Goal: Information Seeking & Learning: Learn about a topic

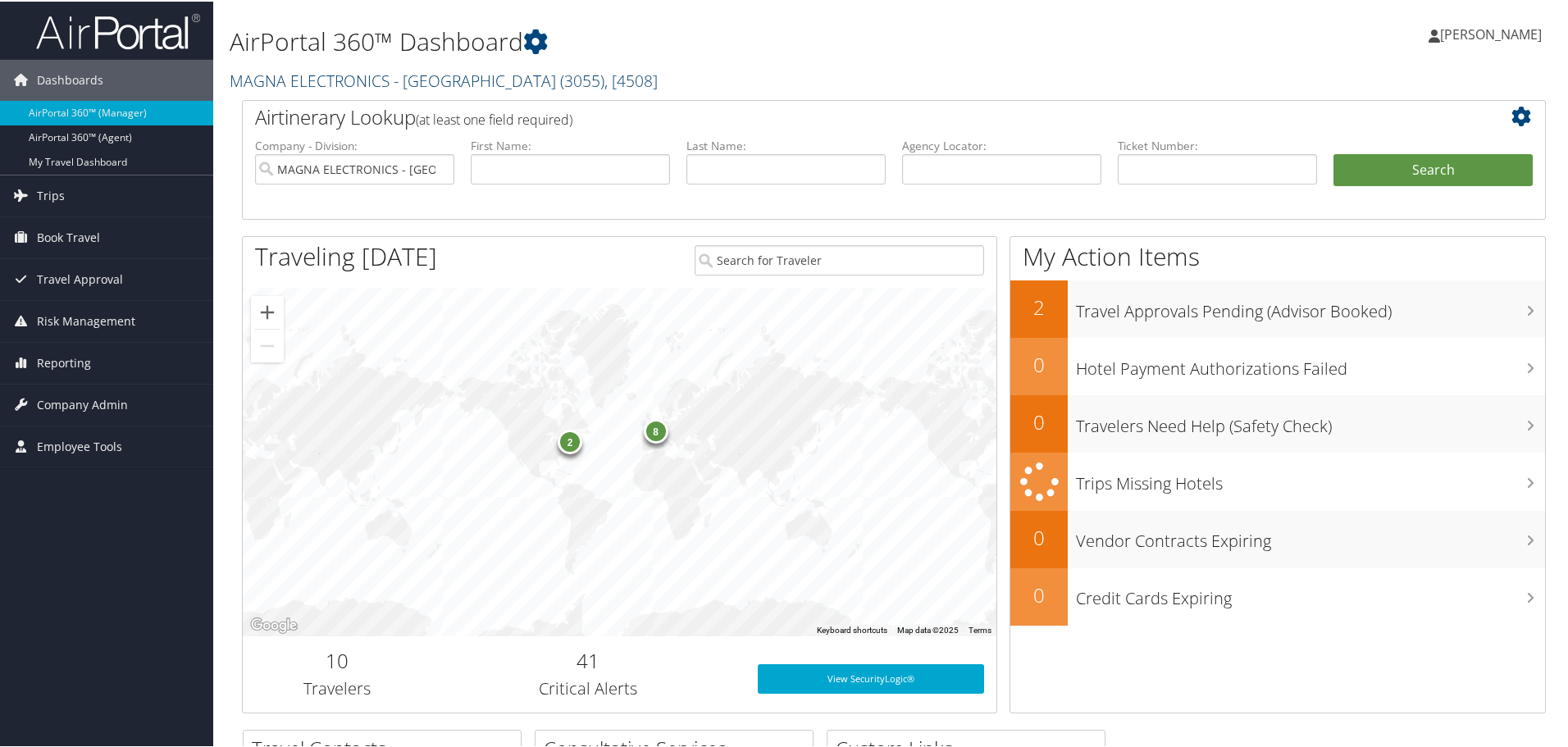
click at [371, 82] on link "MAGNA ELECTRONICS - AUBURN ( 3055 ) , [ 4508 ]" at bounding box center [443, 79] width 428 height 22
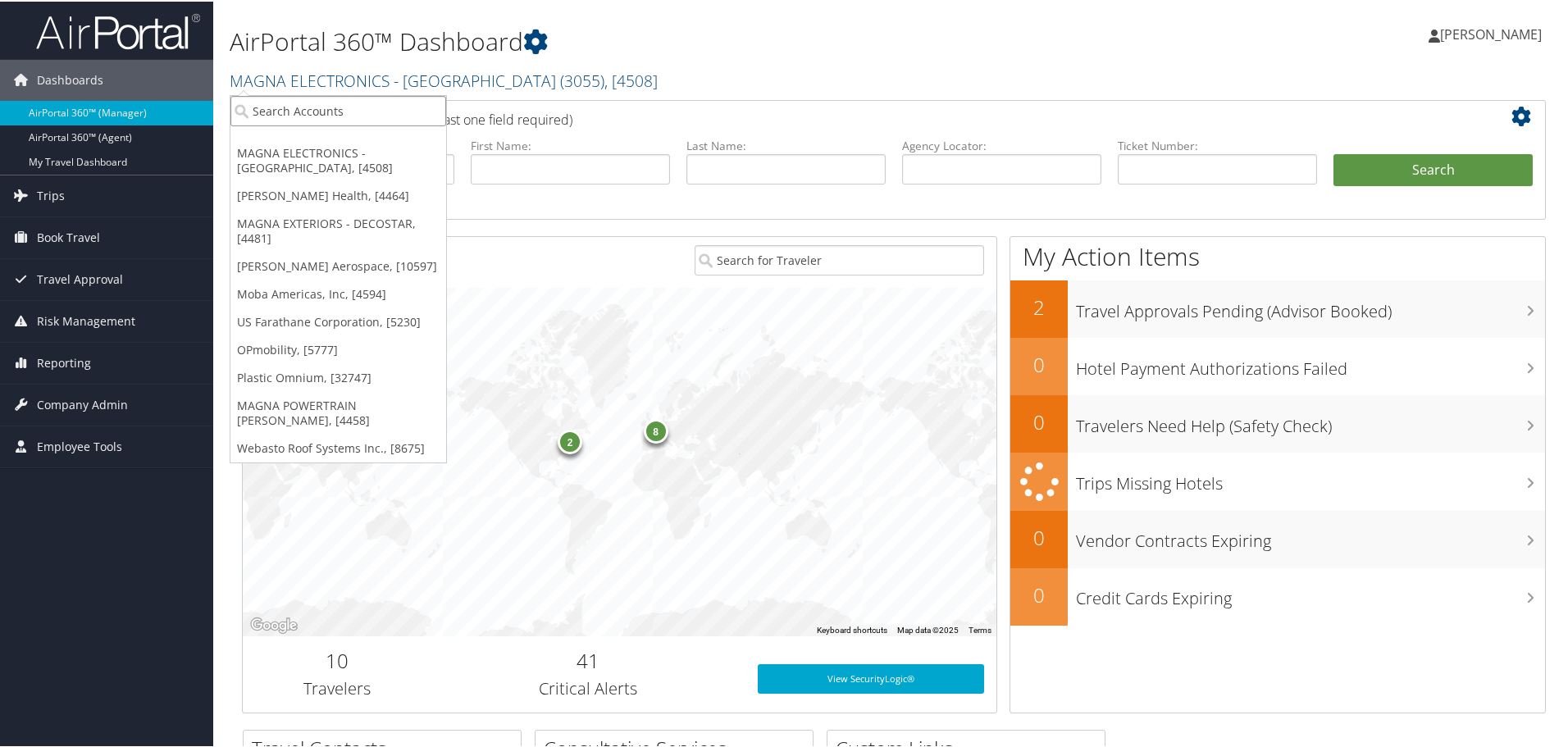
click at [349, 103] on input "search" at bounding box center [338, 109] width 216 height 30
type input "sme"
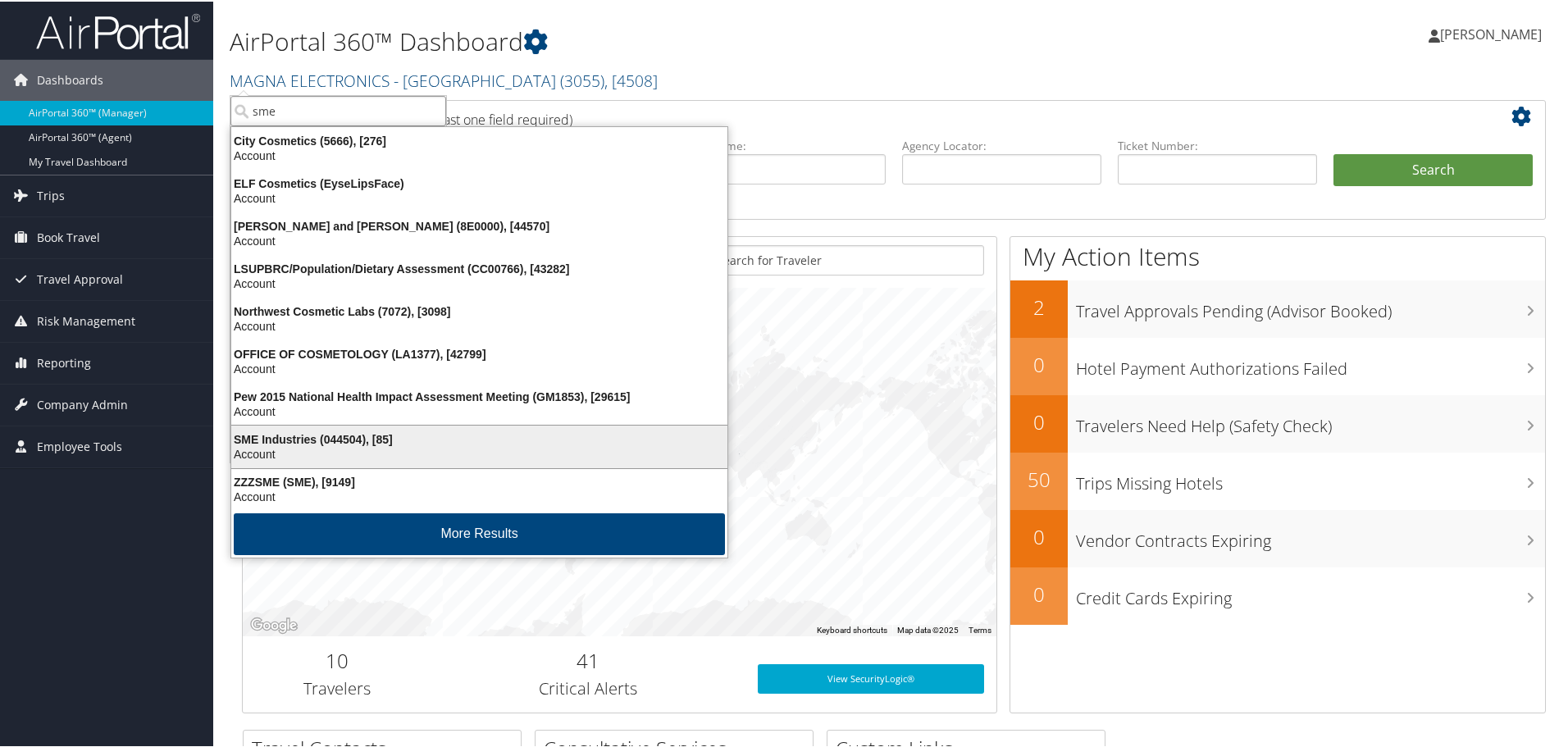
click at [341, 434] on div "SME Industries (044504), [85]" at bounding box center [479, 437] width 516 height 15
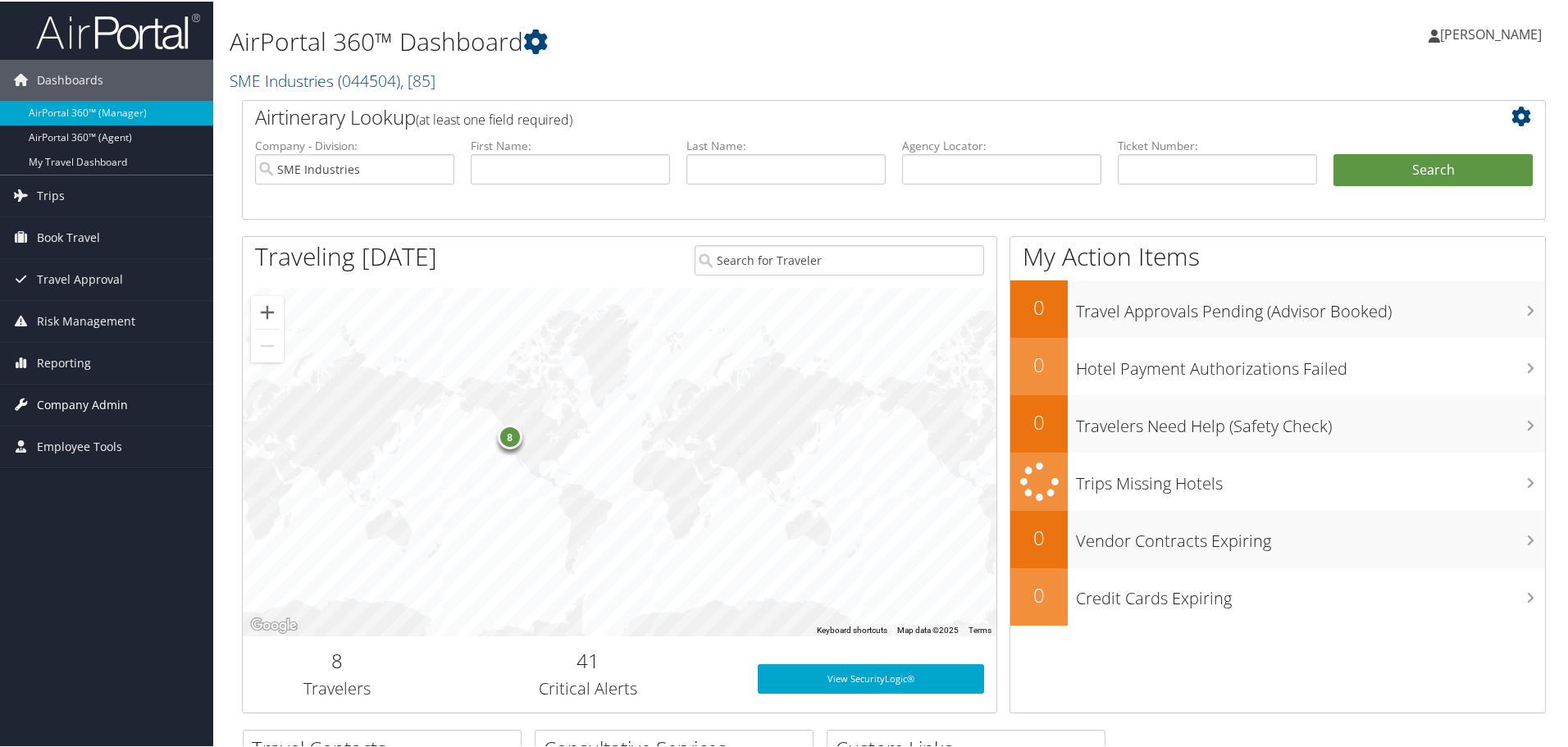
click at [73, 406] on span "Company Admin" at bounding box center [83, 403] width 91 height 41
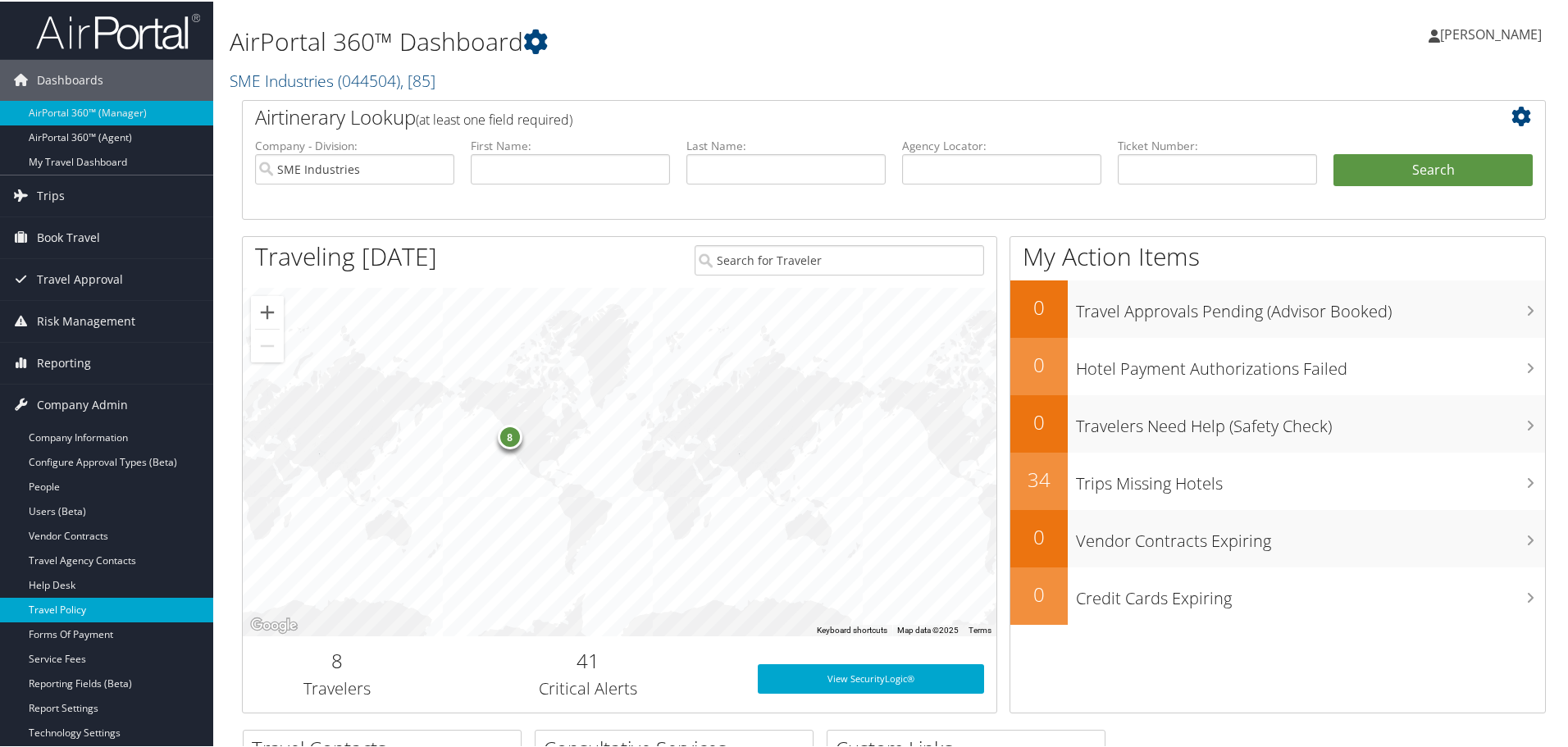
click at [78, 601] on link "Travel Policy" at bounding box center [106, 608] width 213 height 24
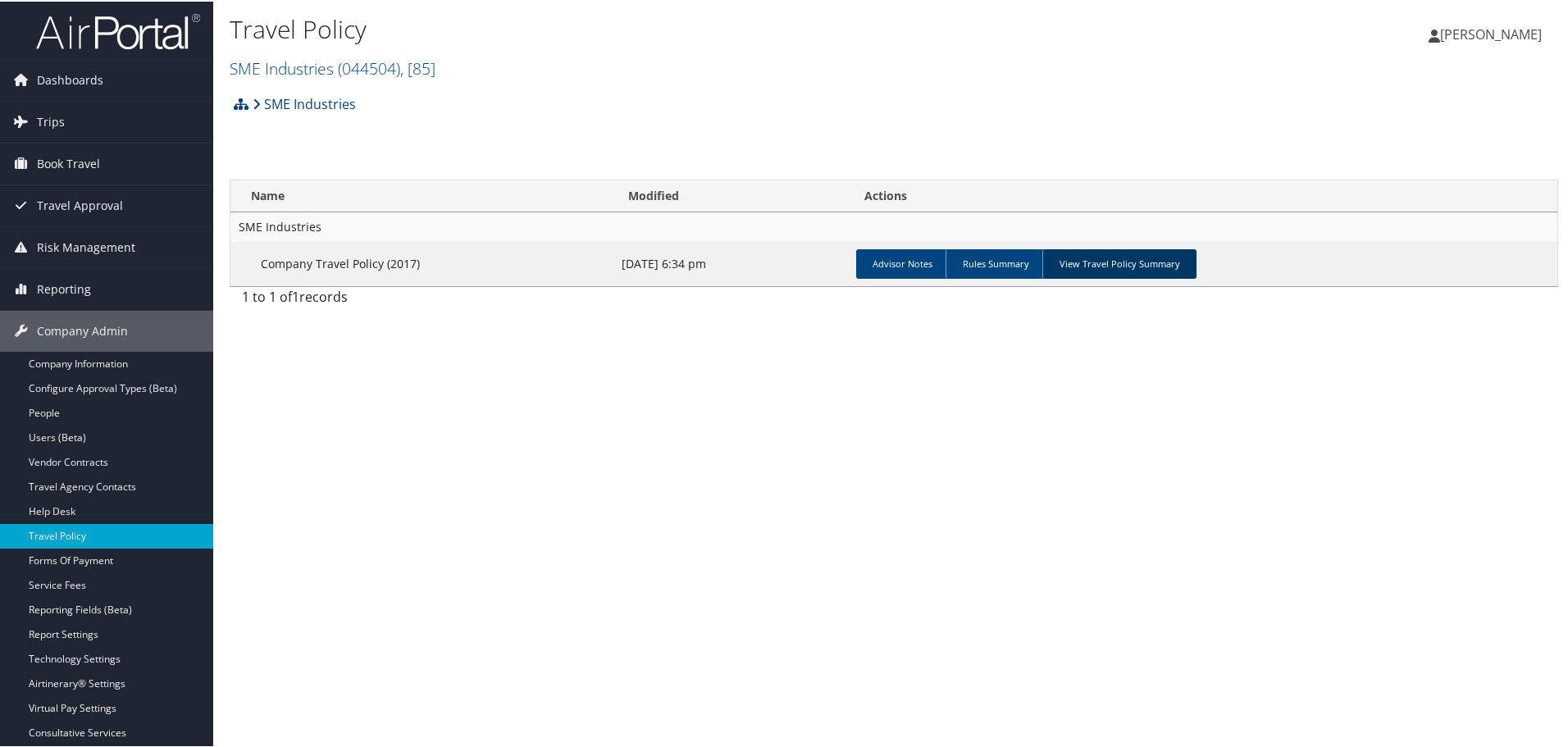
click at [1124, 268] on link "View Travel Policy Summary" at bounding box center [1119, 262] width 154 height 29
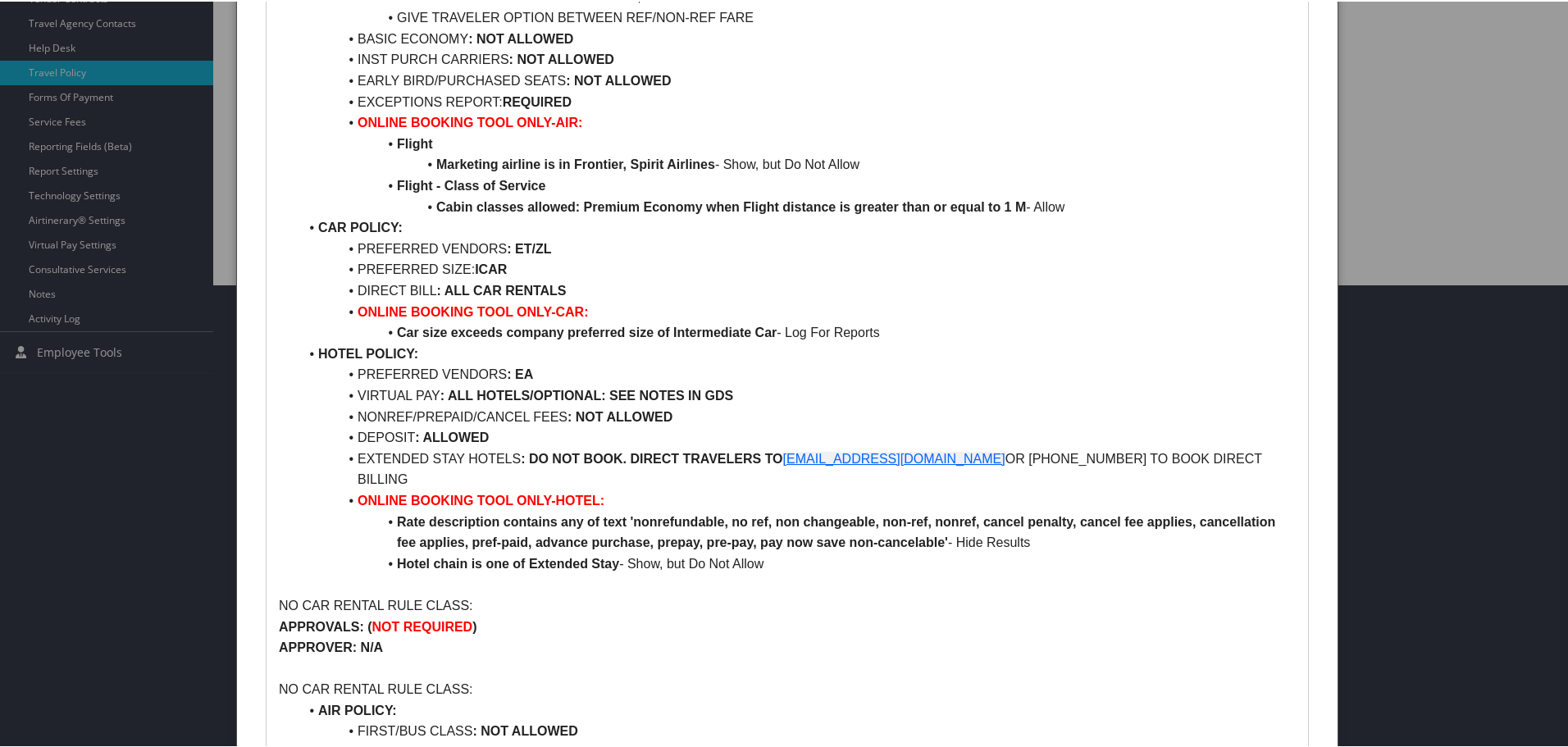
scroll to position [492, 0]
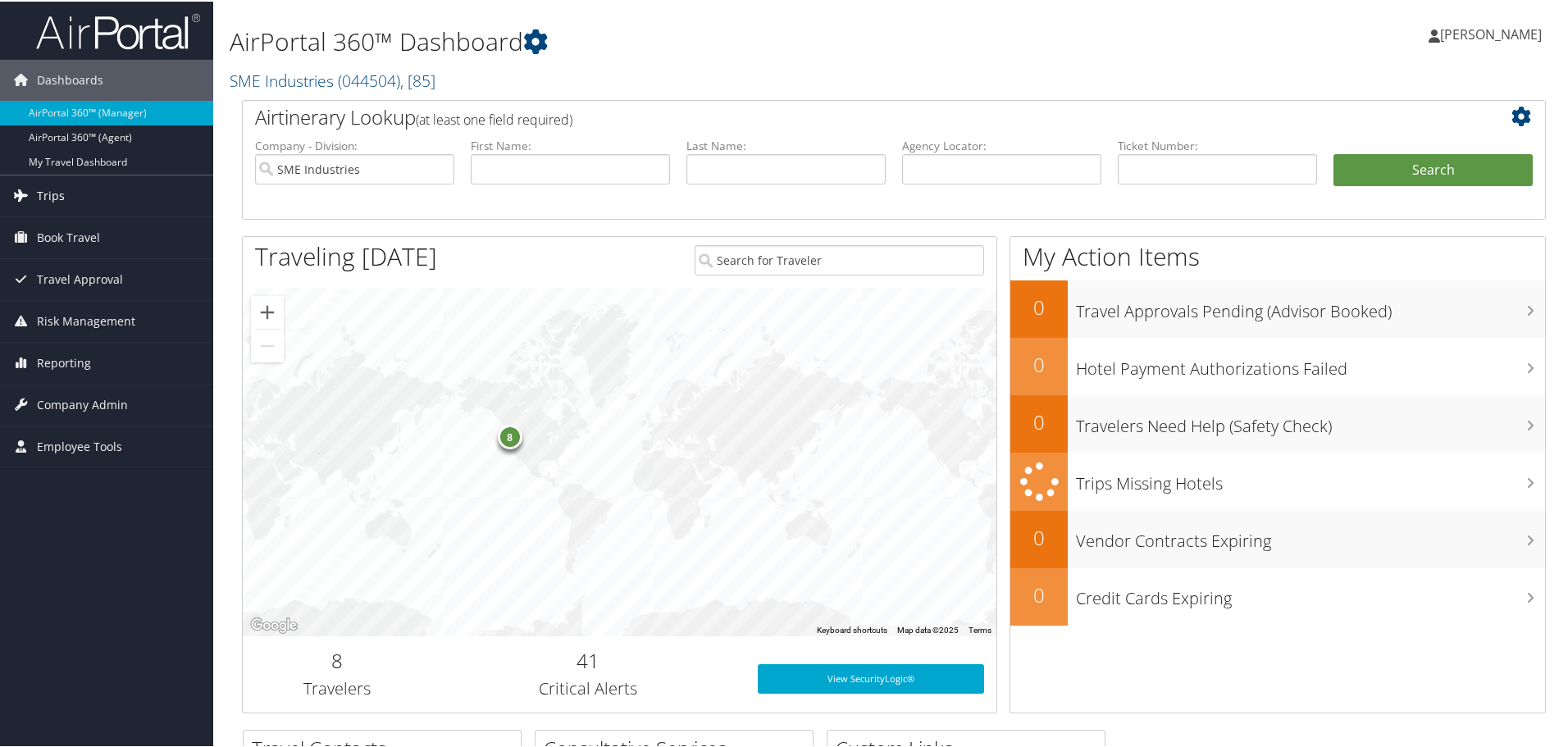
click at [52, 191] on span "Trips" at bounding box center [51, 194] width 28 height 41
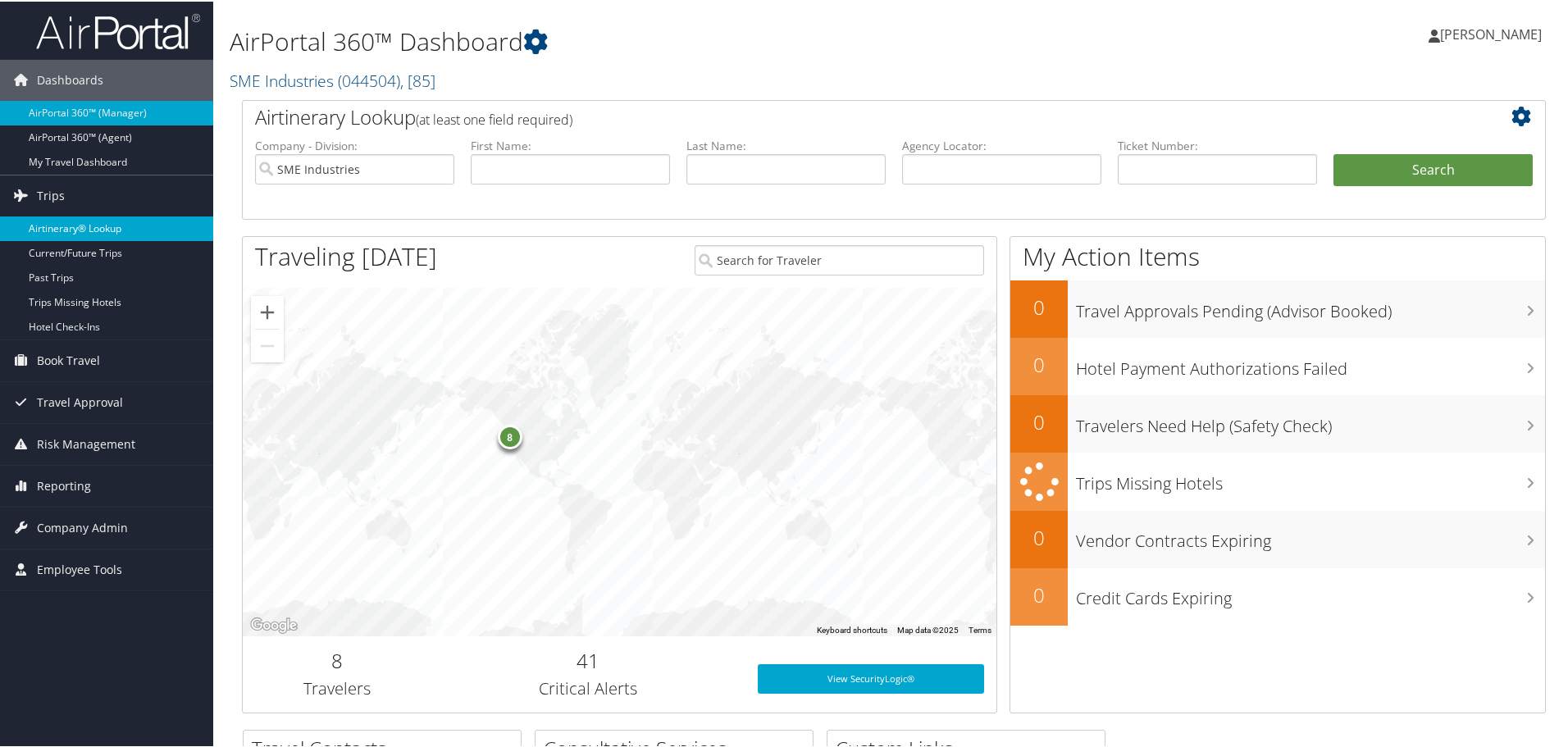
click at [76, 227] on link "Airtinerary® Lookup" at bounding box center [106, 226] width 213 height 24
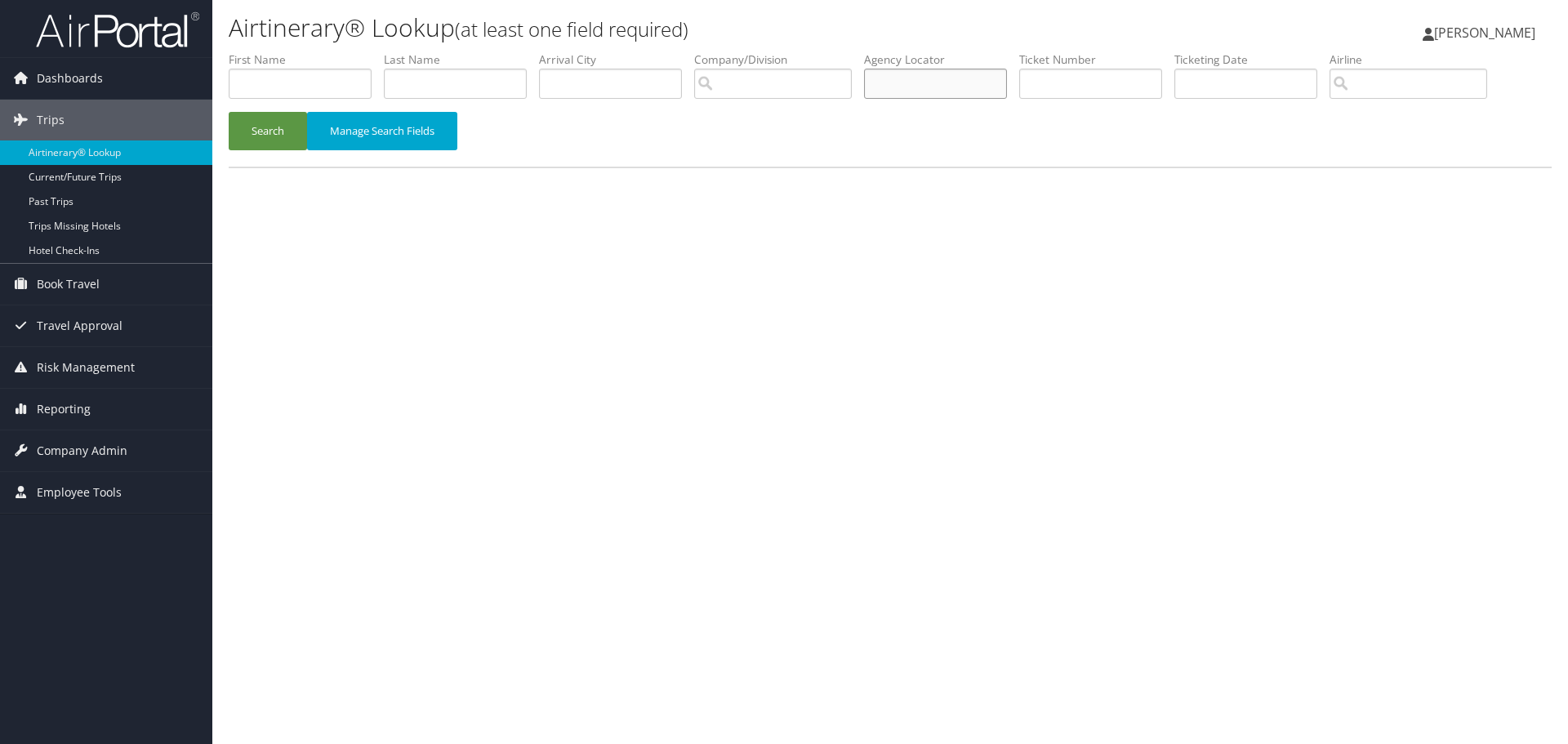
click at [965, 86] on input "text" at bounding box center [936, 83] width 143 height 30
type input "dm928v"
click at [264, 125] on button "Search" at bounding box center [267, 132] width 78 height 39
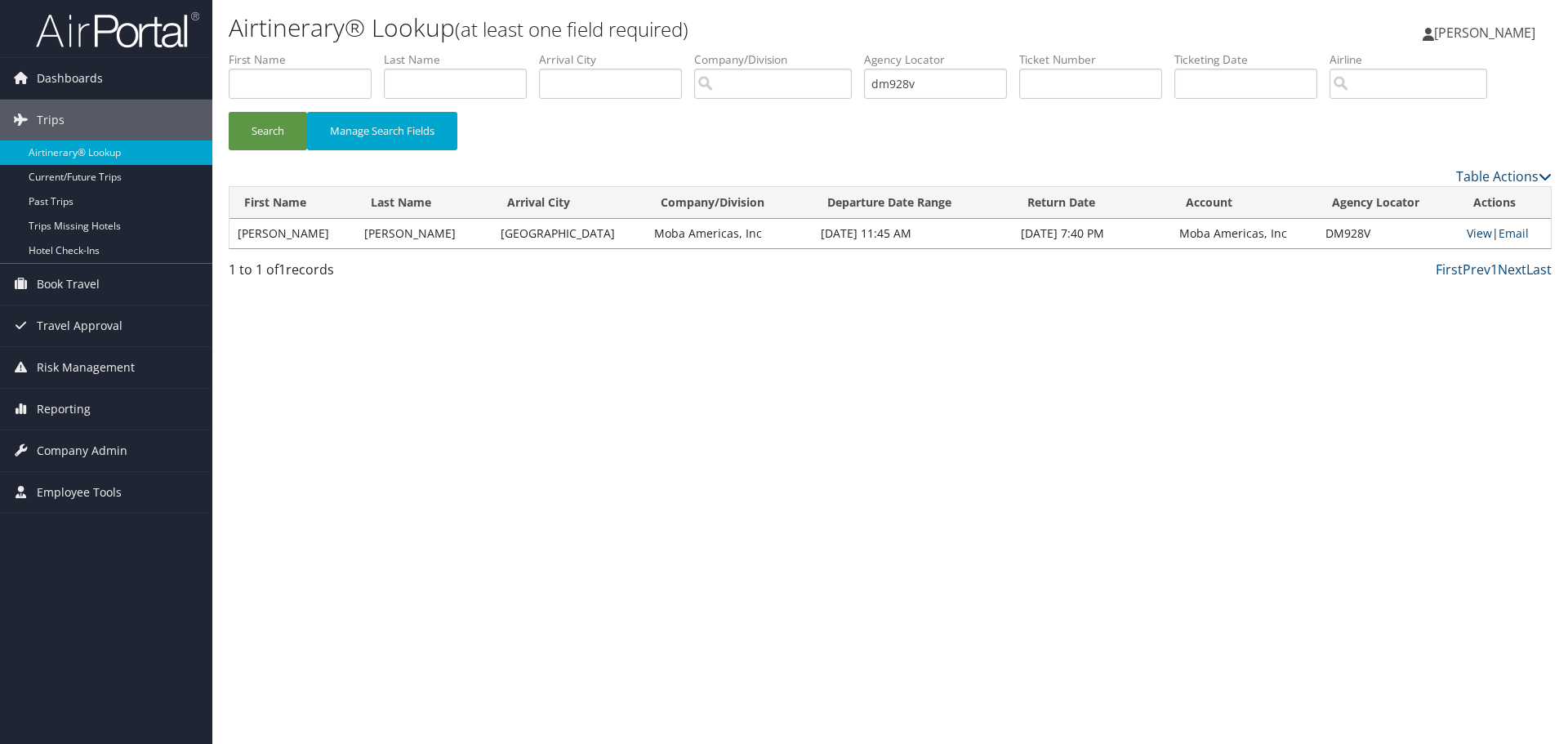
click at [1471, 231] on link "View" at bounding box center [1480, 233] width 25 height 15
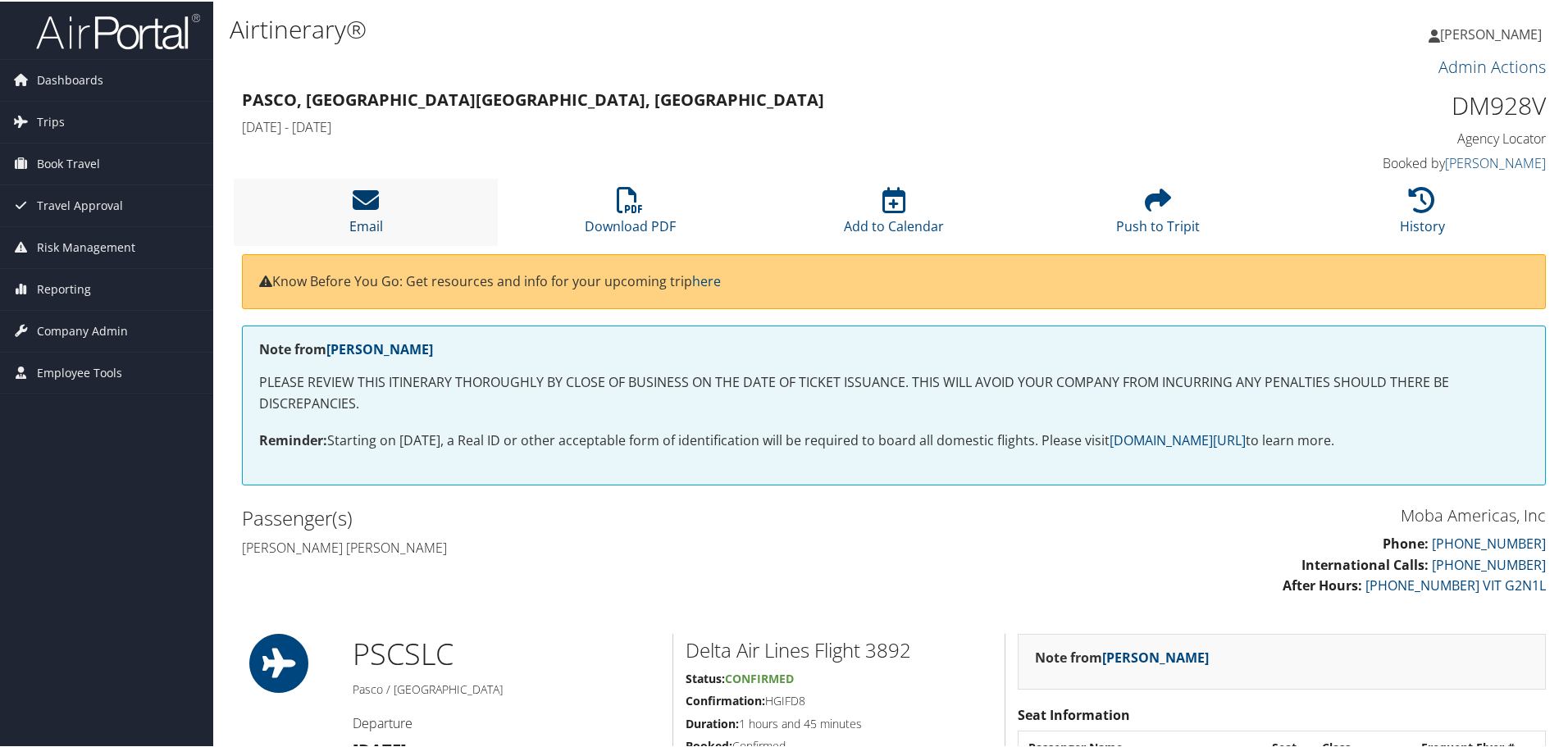
click at [376, 195] on icon at bounding box center [365, 198] width 26 height 26
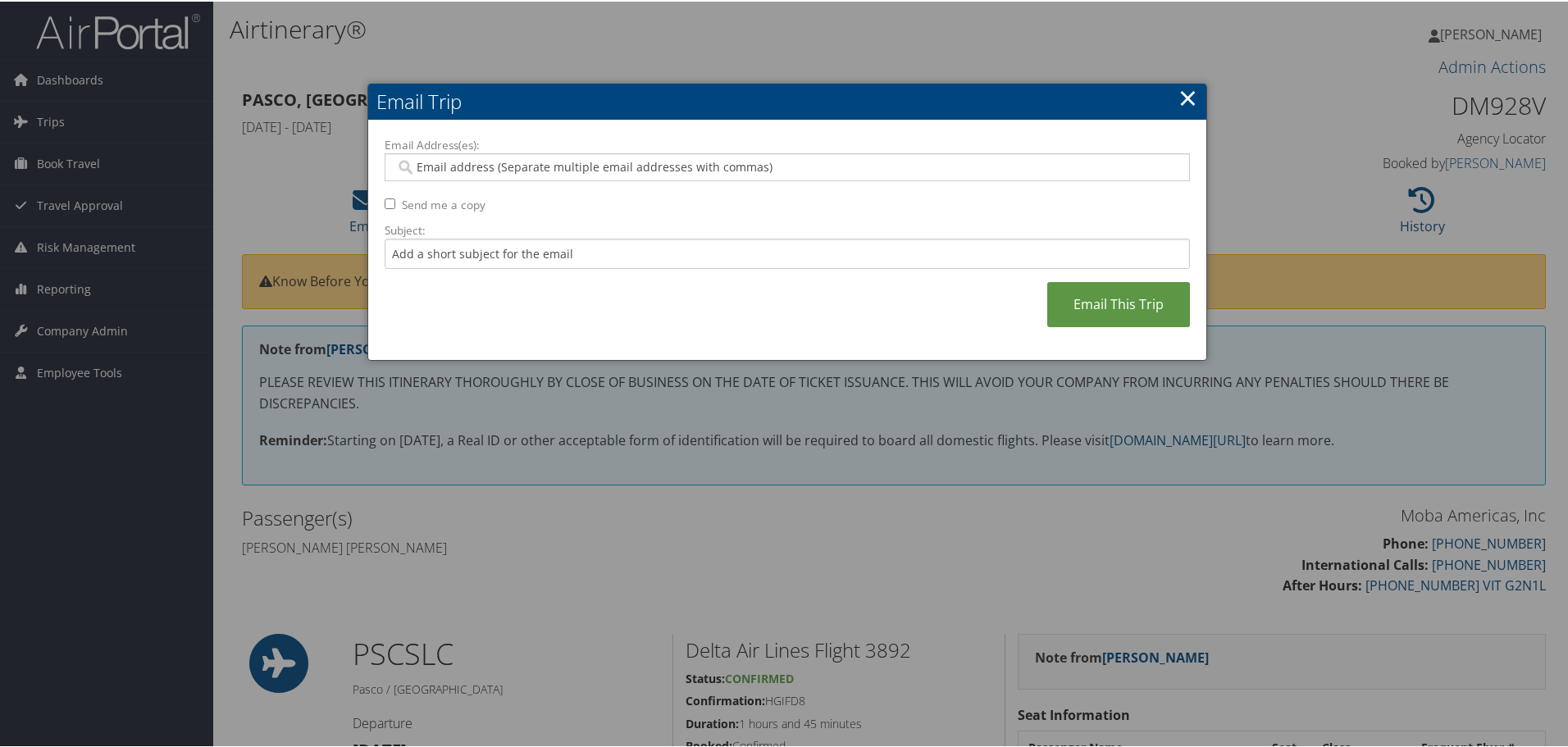
click at [468, 166] on input "Email Address(es):" at bounding box center [787, 165] width 783 height 17
paste input "LUIS.MACHUCA@MOBA.NET"
type input "LUIS.MACHUCA@MOBA.NET"
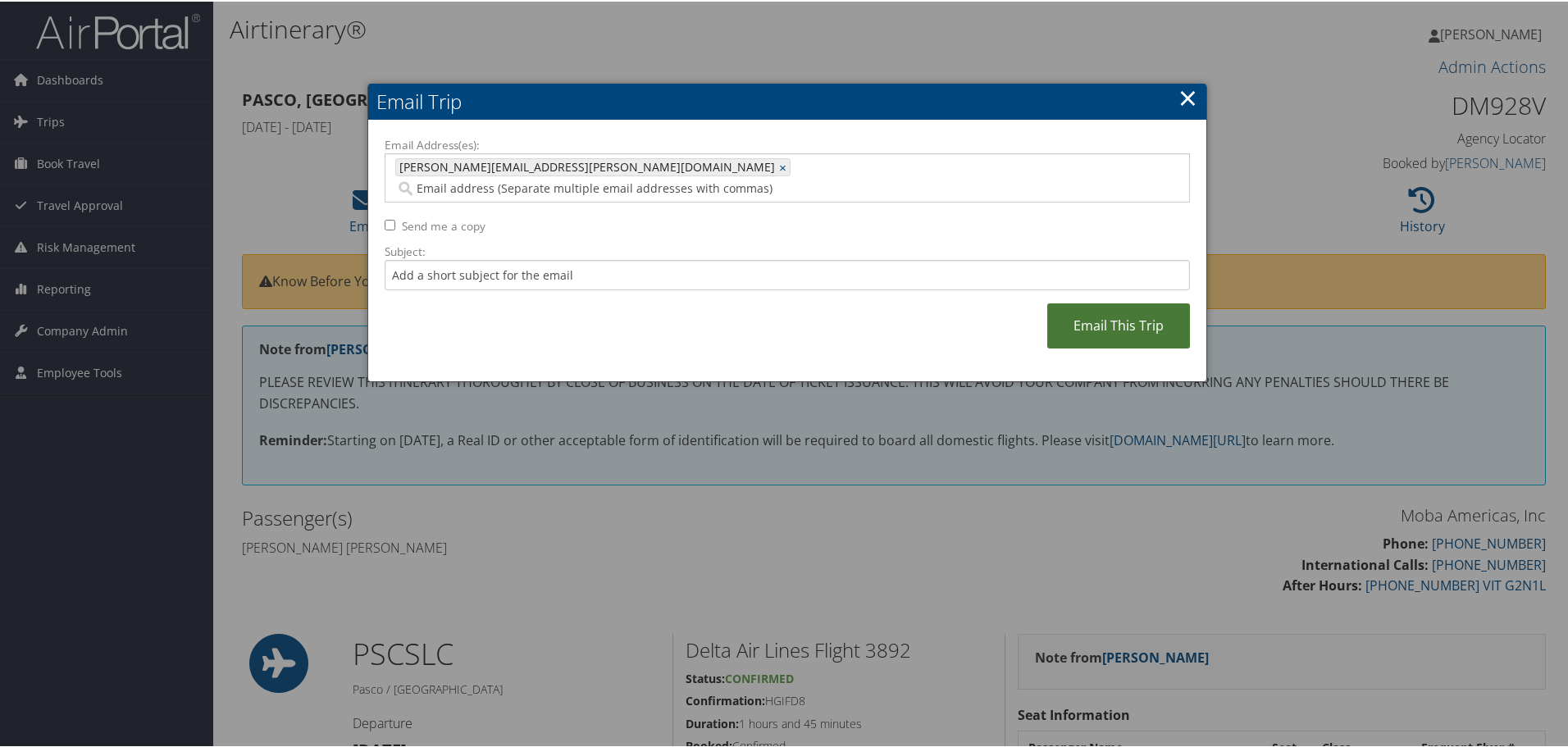
click at [1109, 302] on link "Email This Trip" at bounding box center [1118, 324] width 143 height 45
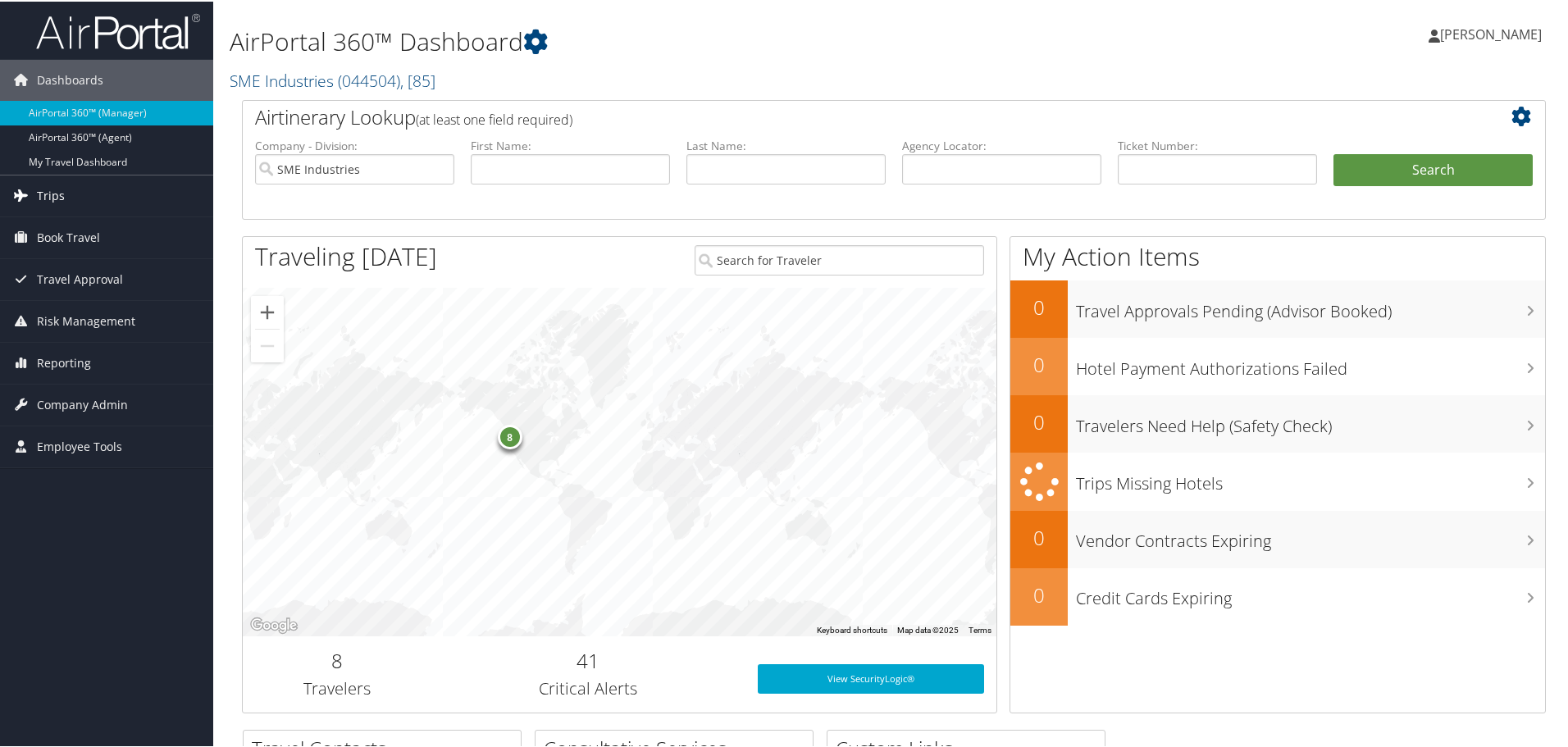
click at [60, 188] on span "Trips" at bounding box center [51, 194] width 28 height 41
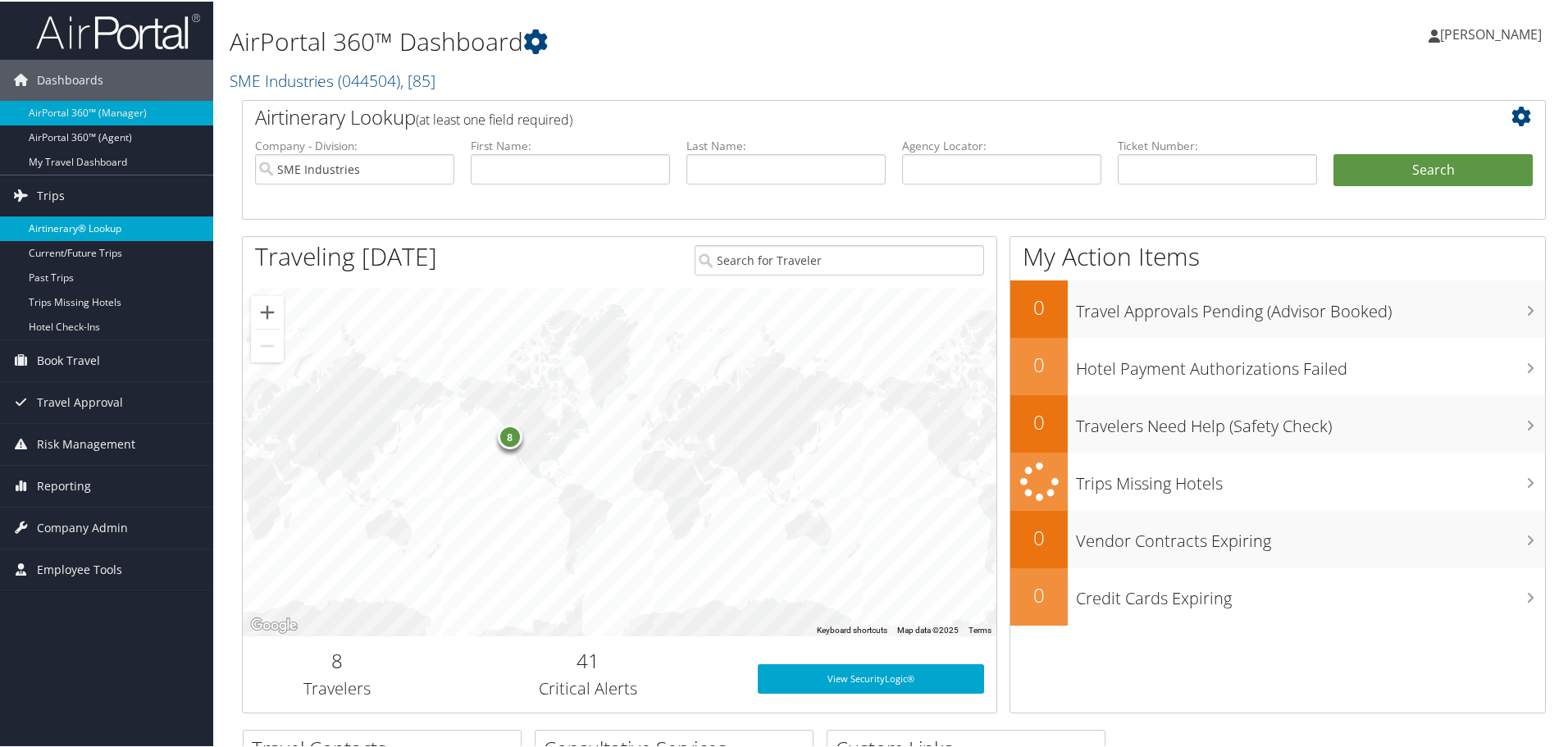
click at [55, 221] on link "Airtinerary® Lookup" at bounding box center [106, 226] width 213 height 24
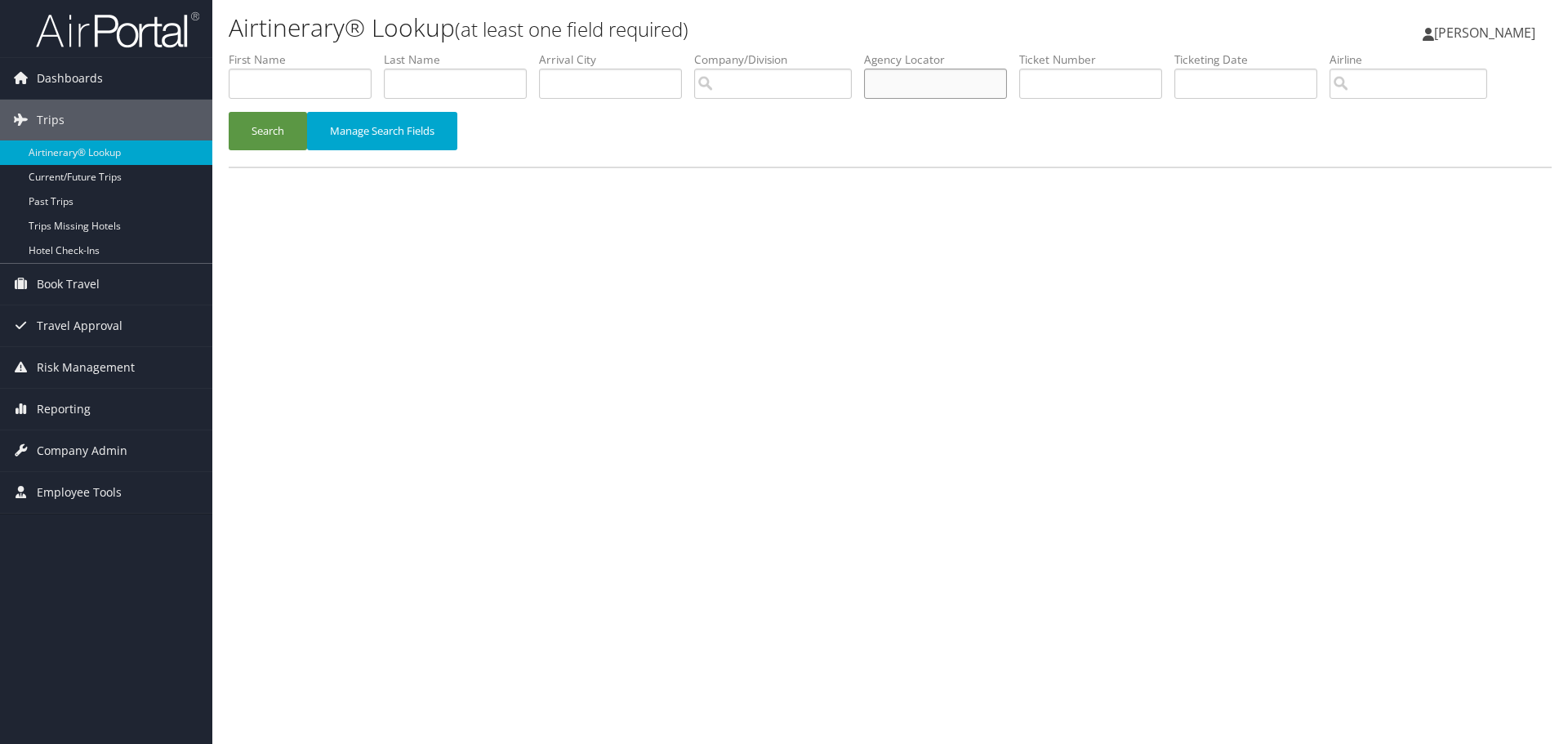
click at [993, 92] on input "text" at bounding box center [936, 83] width 143 height 30
type input "dhltcr"
click at [286, 143] on button "Search" at bounding box center [267, 132] width 78 height 39
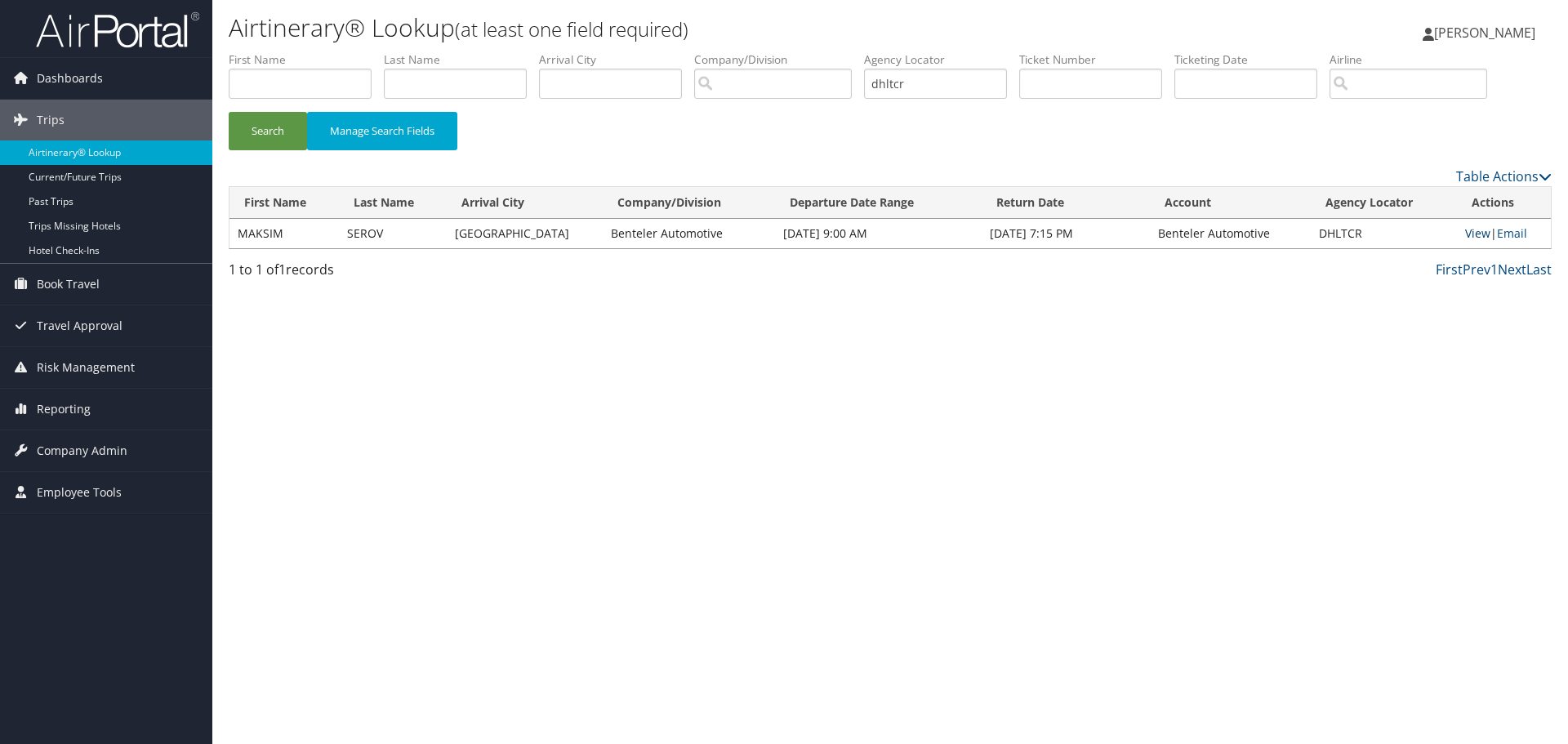
click at [1465, 229] on link "View" at bounding box center [1478, 233] width 25 height 15
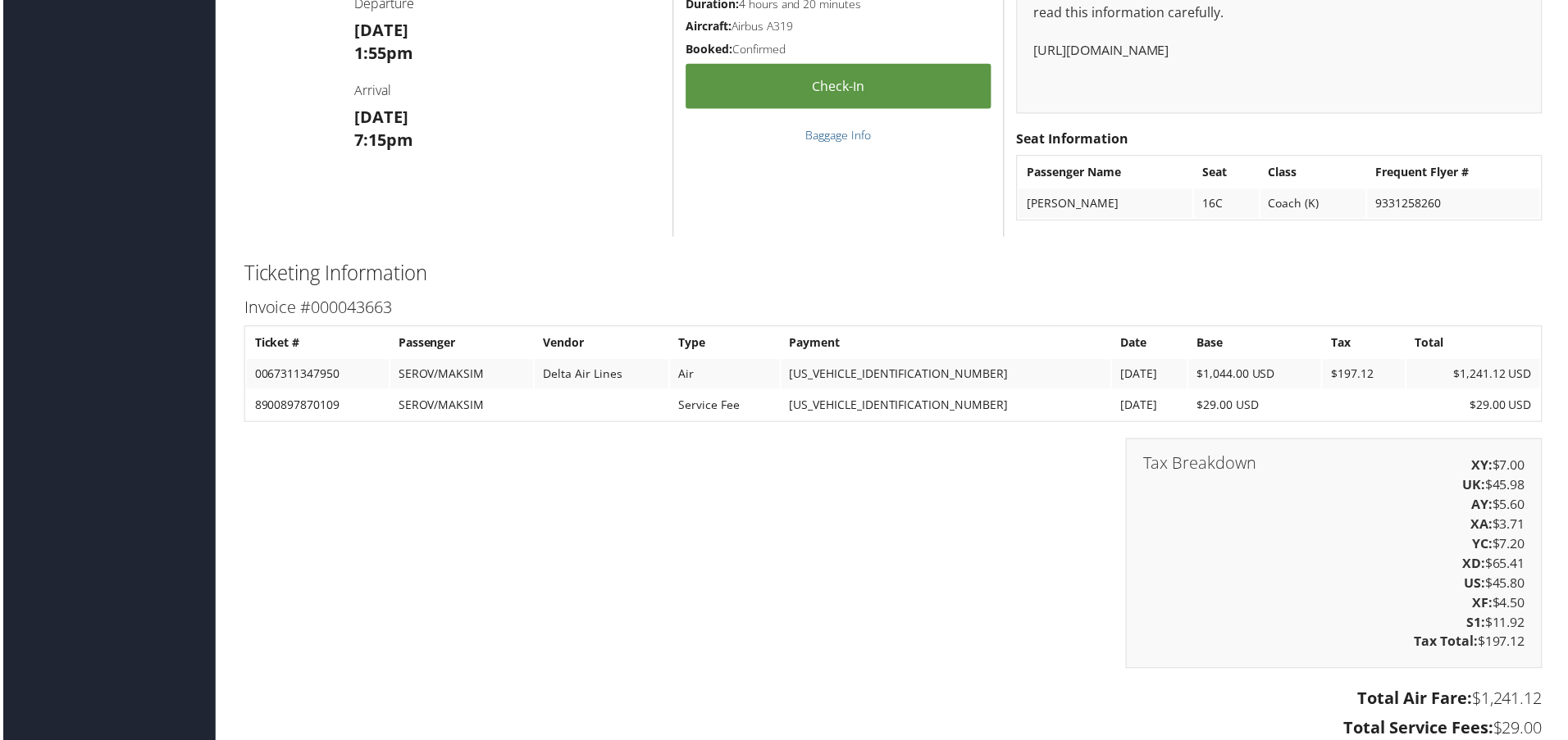
scroll to position [1394, 0]
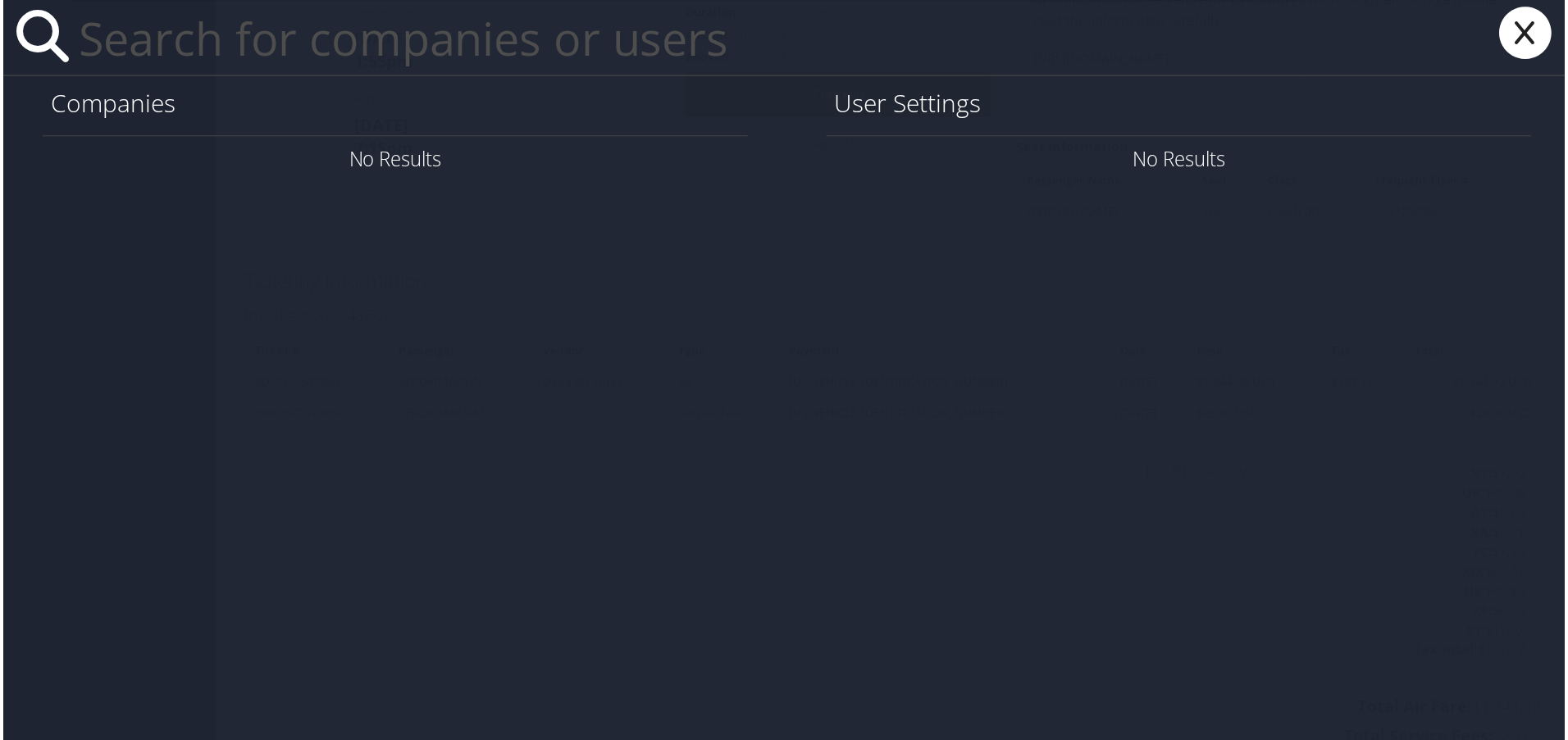
click at [282, 113] on h1 "Companies" at bounding box center [393, 103] width 692 height 34
click at [281, 33] on input "text" at bounding box center [688, 38] width 1238 height 76
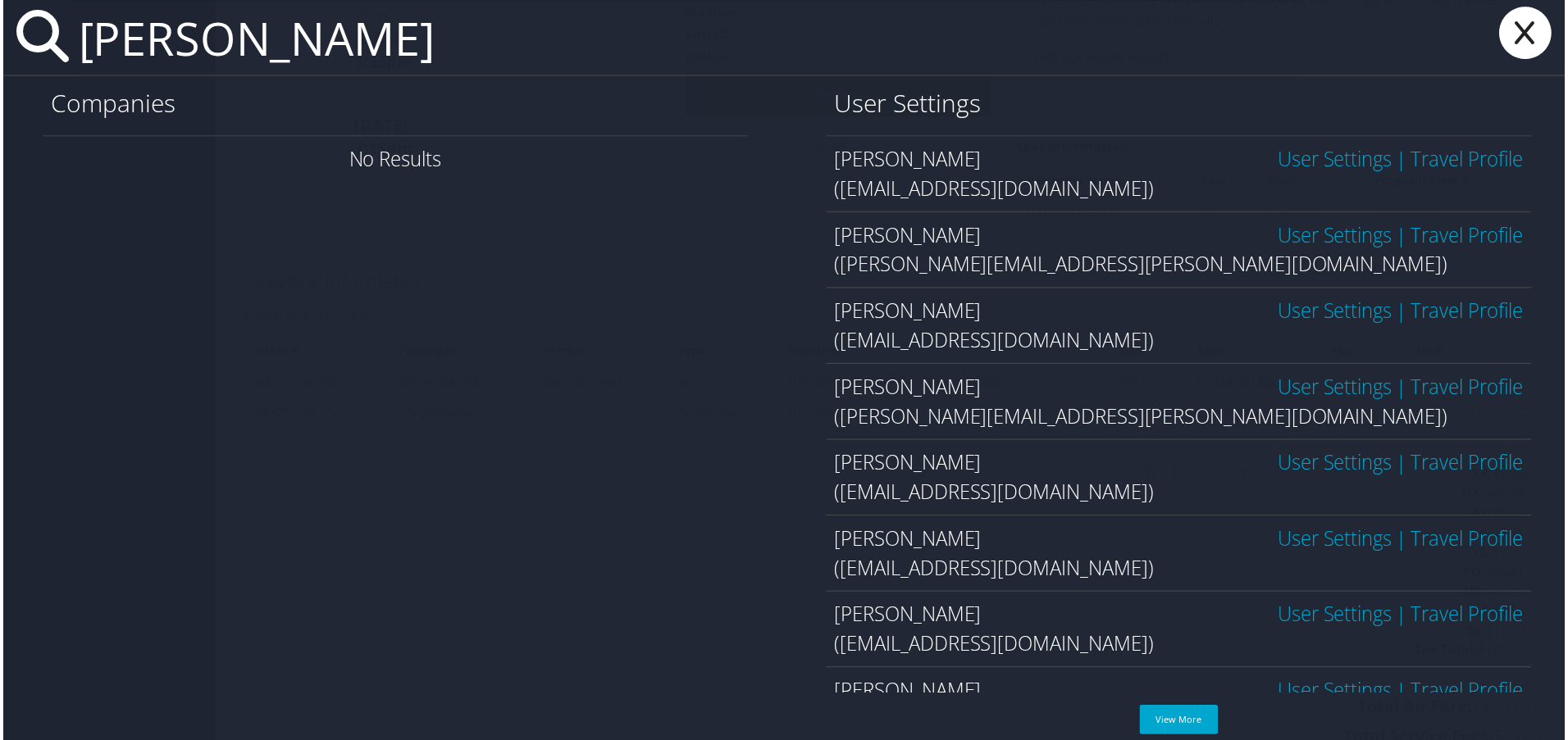
type input "rincon jorge"
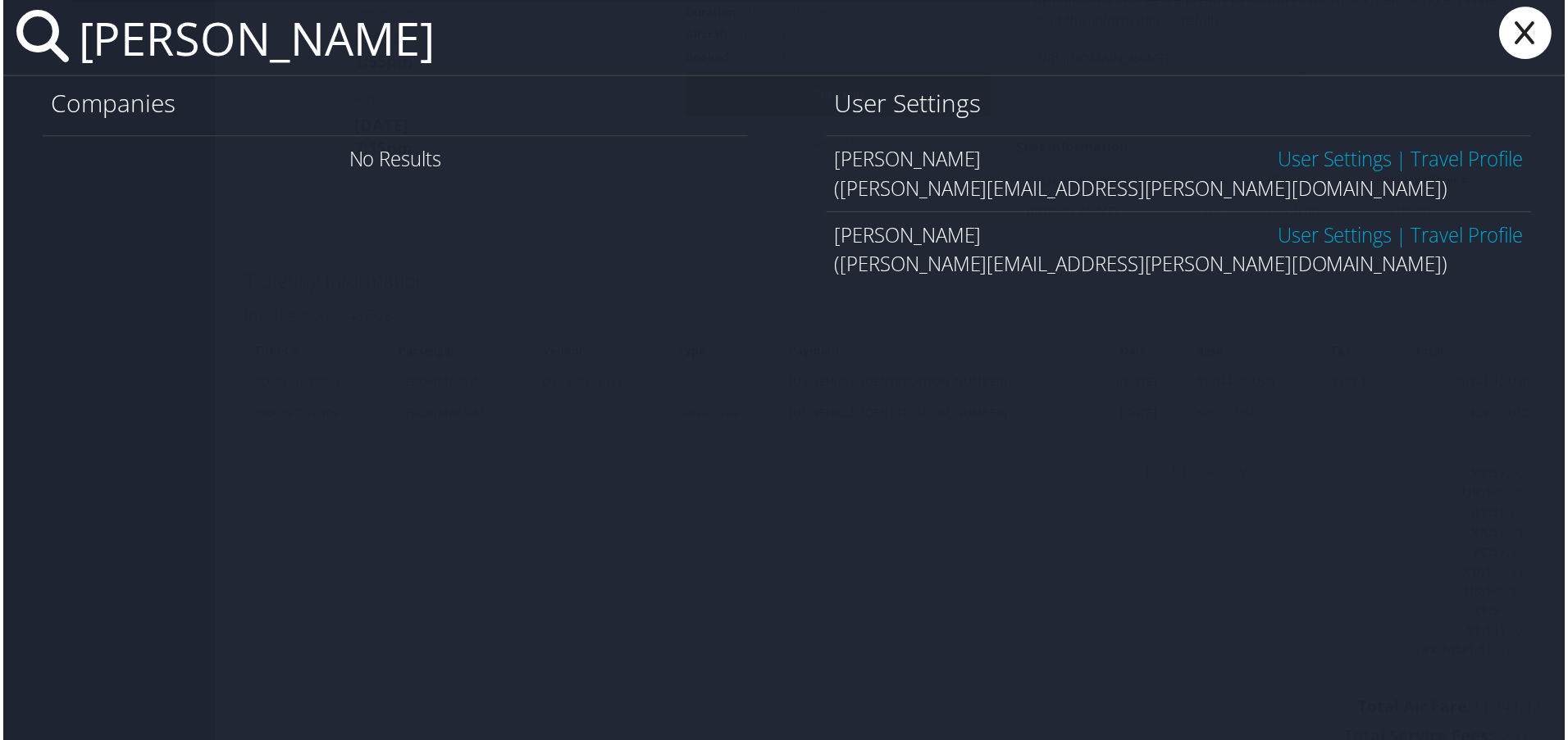
click at [1451, 164] on link "Travel Profile" at bounding box center [1470, 159] width 113 height 27
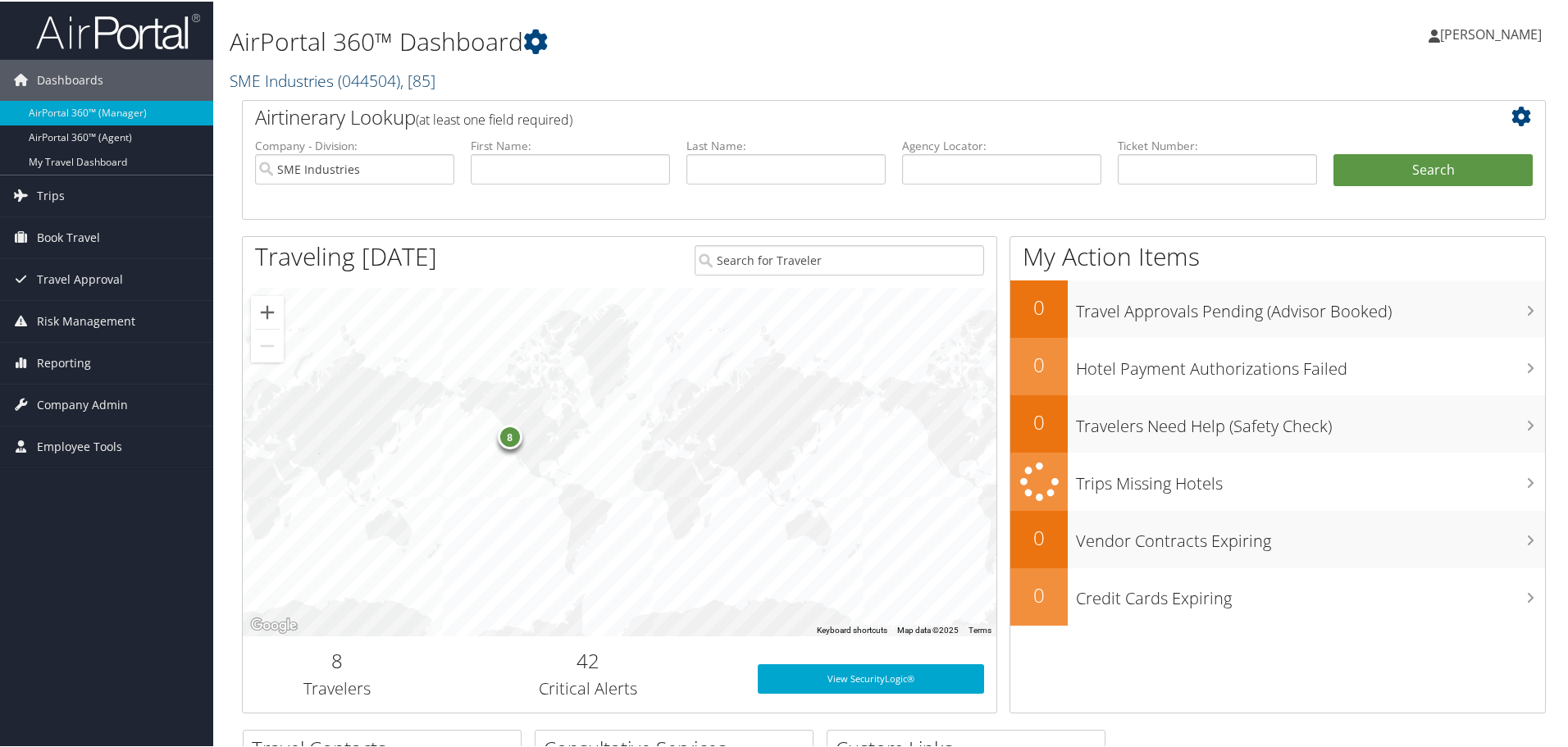
click at [352, 74] on span "( 044504 )" at bounding box center [369, 79] width 62 height 22
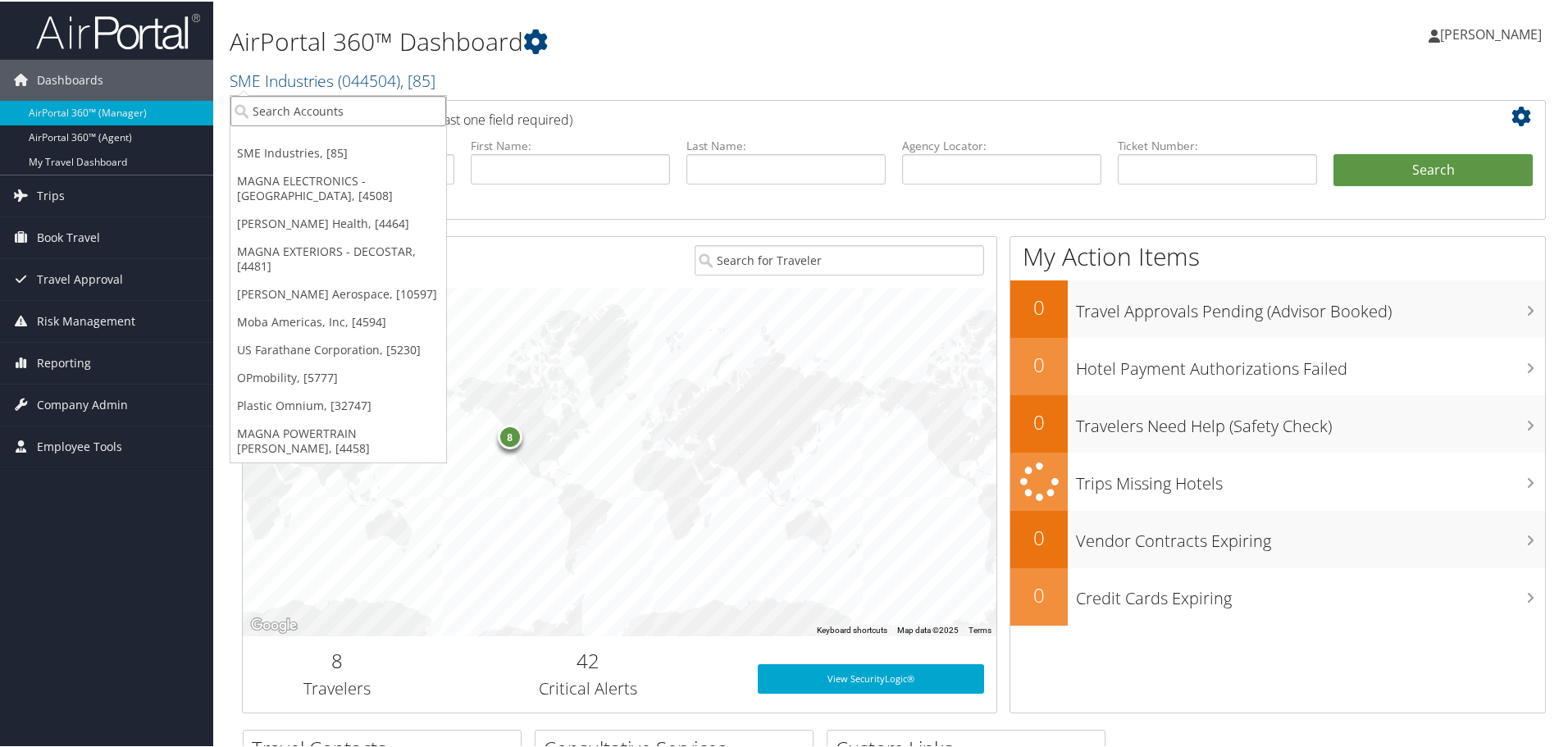
click at [349, 111] on input "search" at bounding box center [338, 109] width 216 height 30
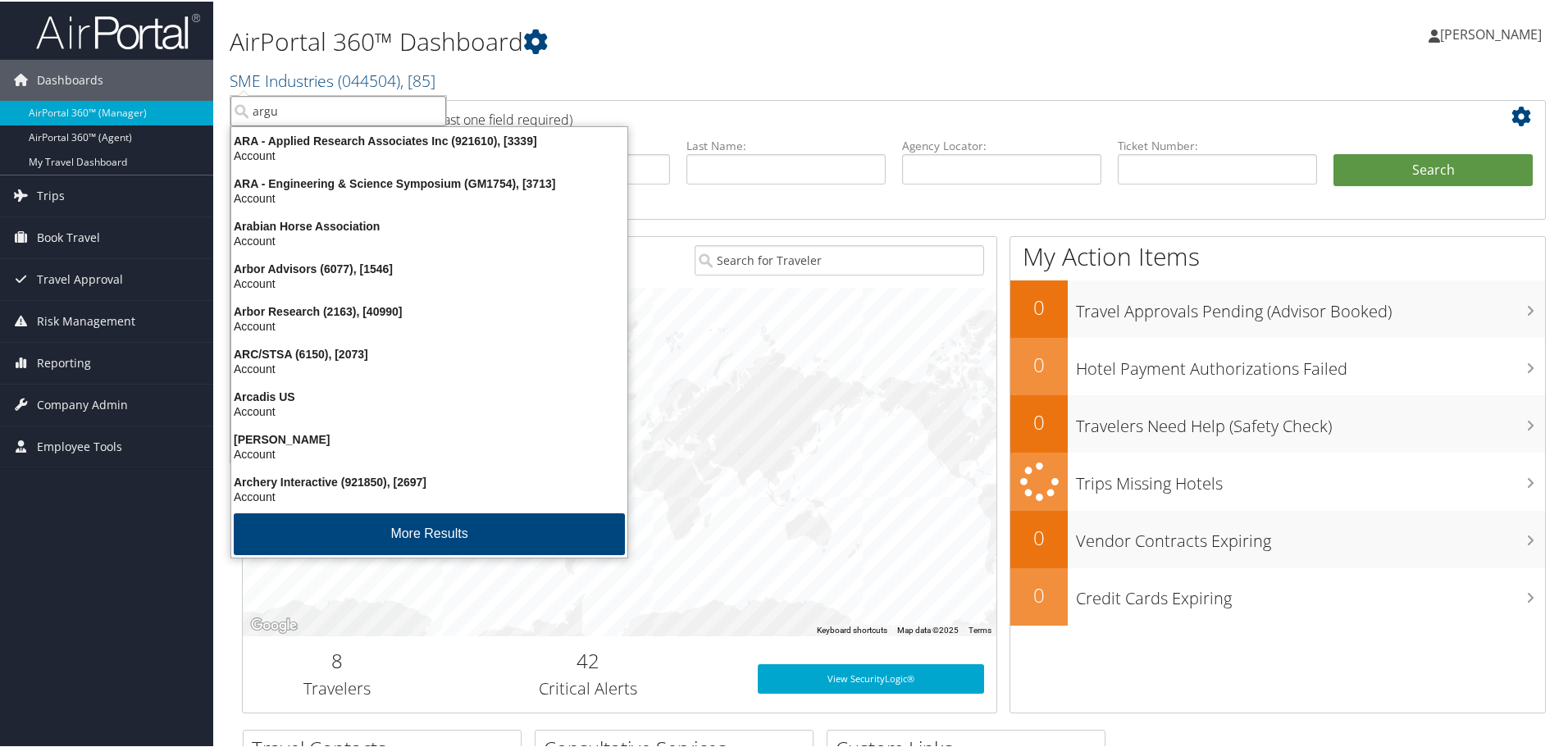
type input "argus"
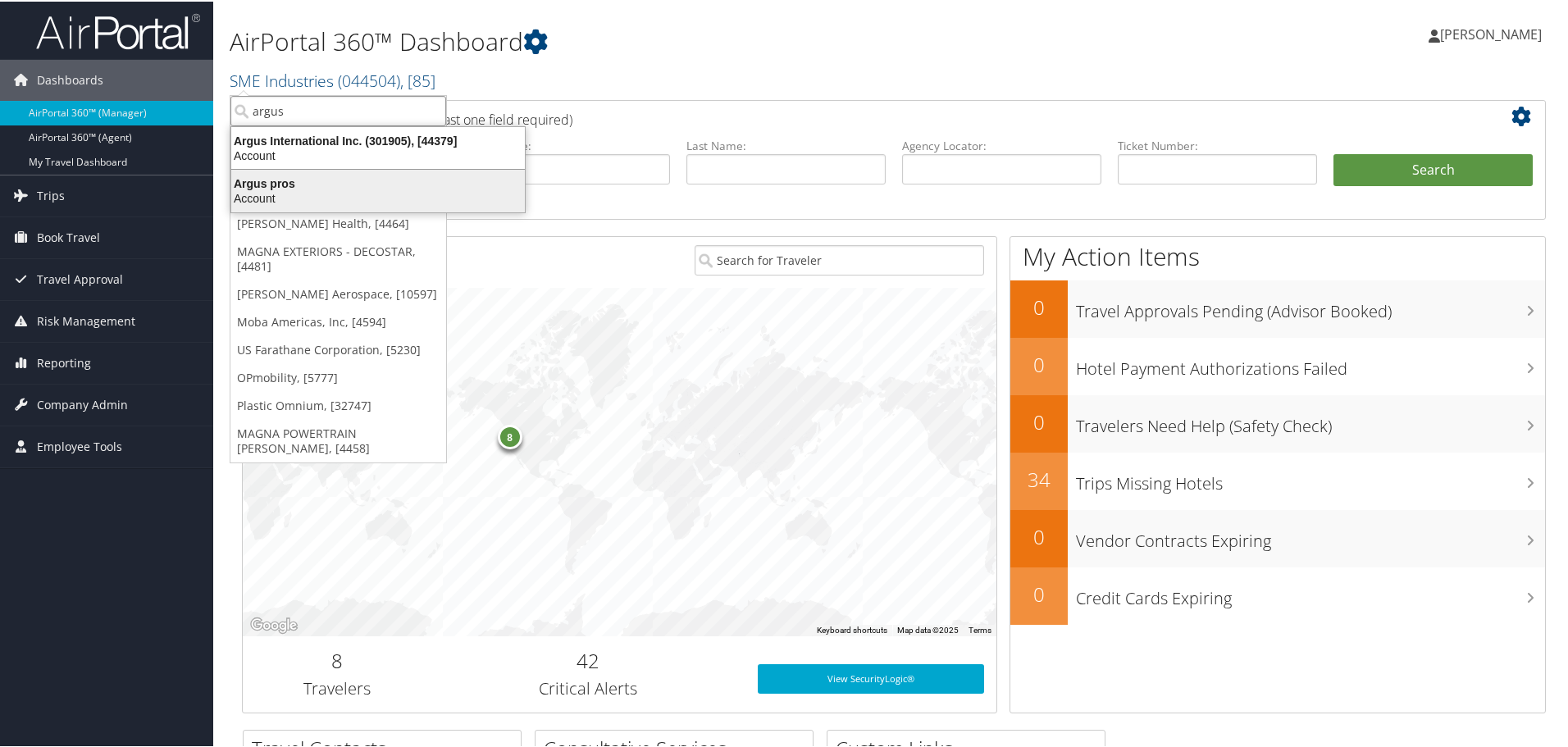
click at [293, 181] on div "Argus pros" at bounding box center [378, 182] width 313 height 15
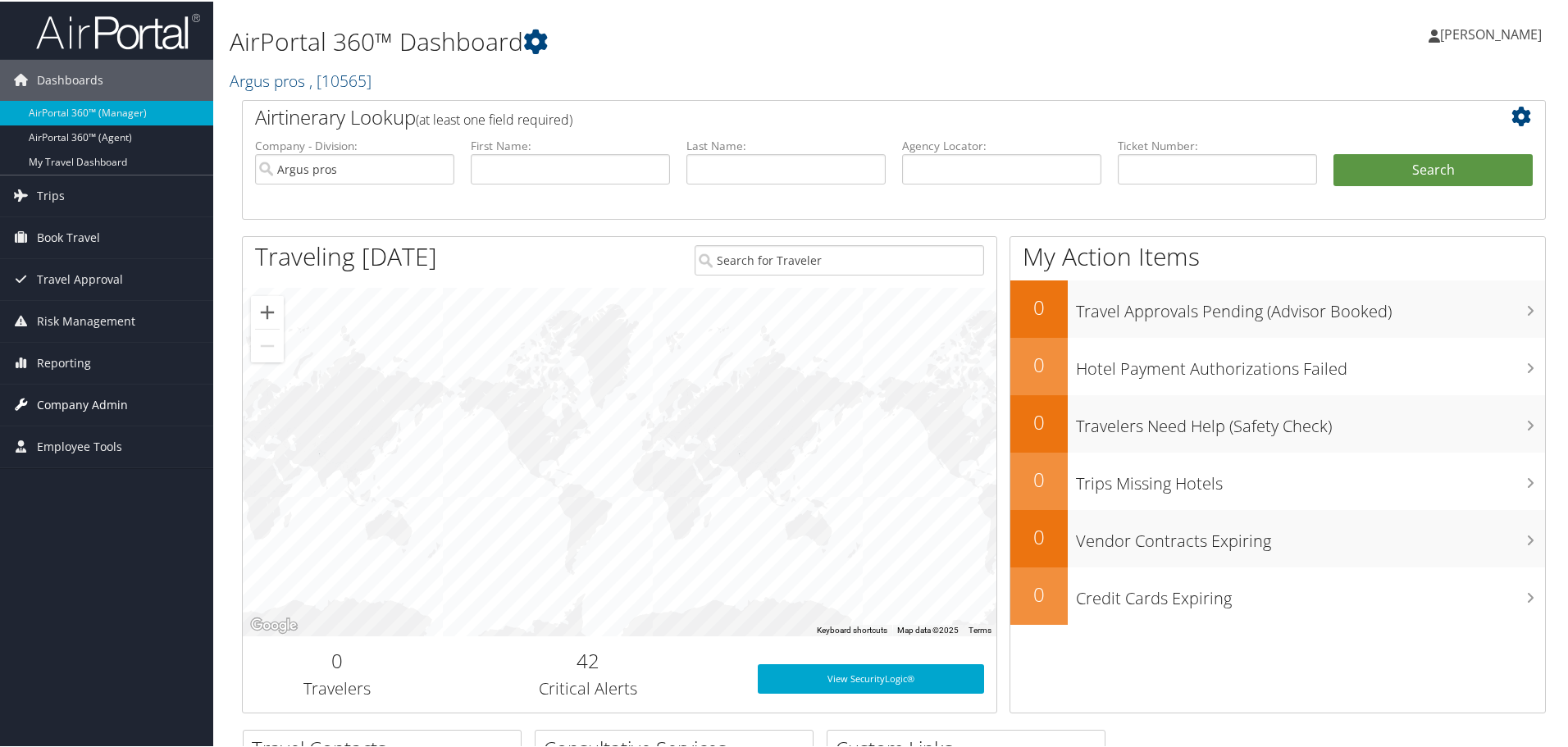
click at [96, 394] on span "Company Admin" at bounding box center [83, 403] width 91 height 41
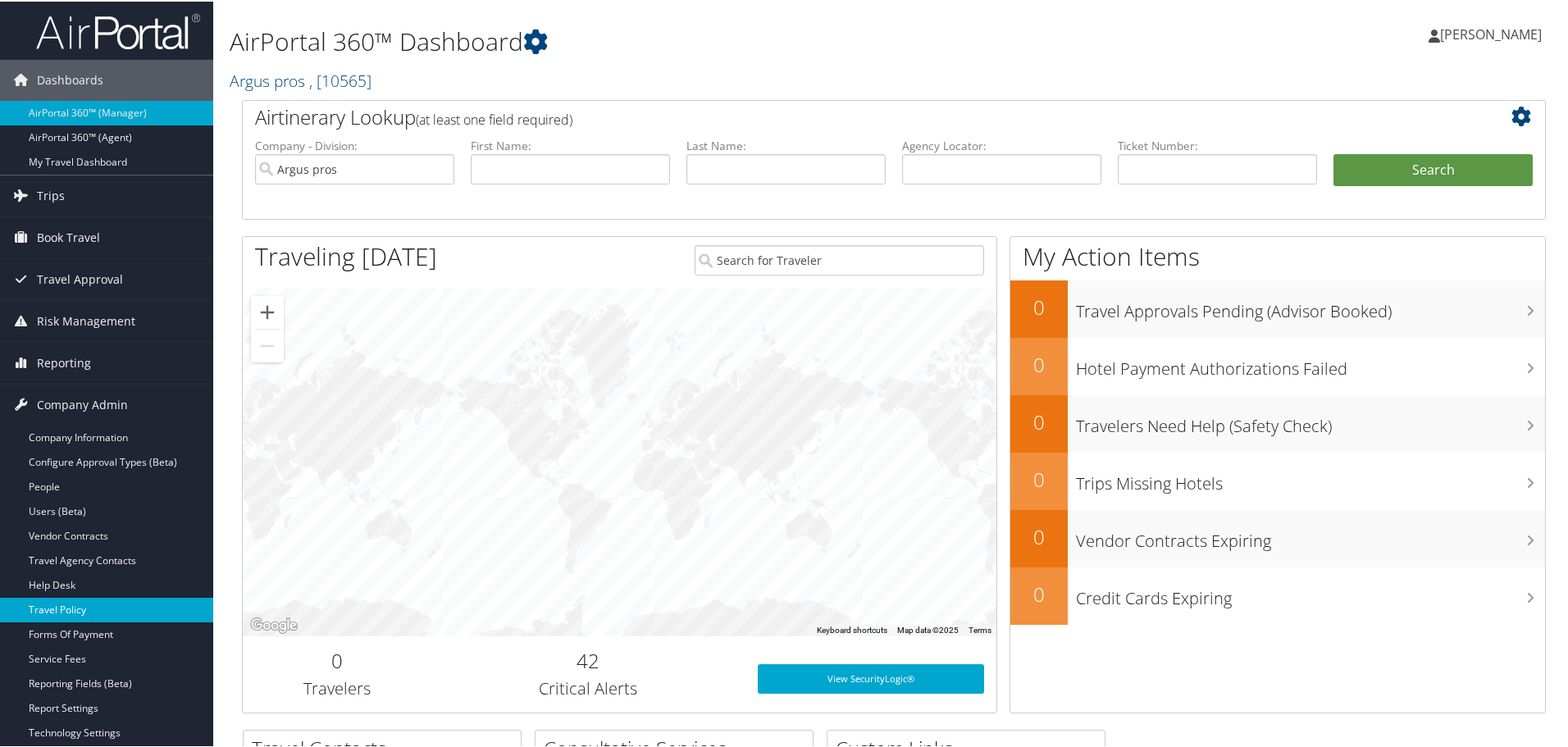
click at [87, 610] on link "Travel Policy" at bounding box center [106, 608] width 213 height 24
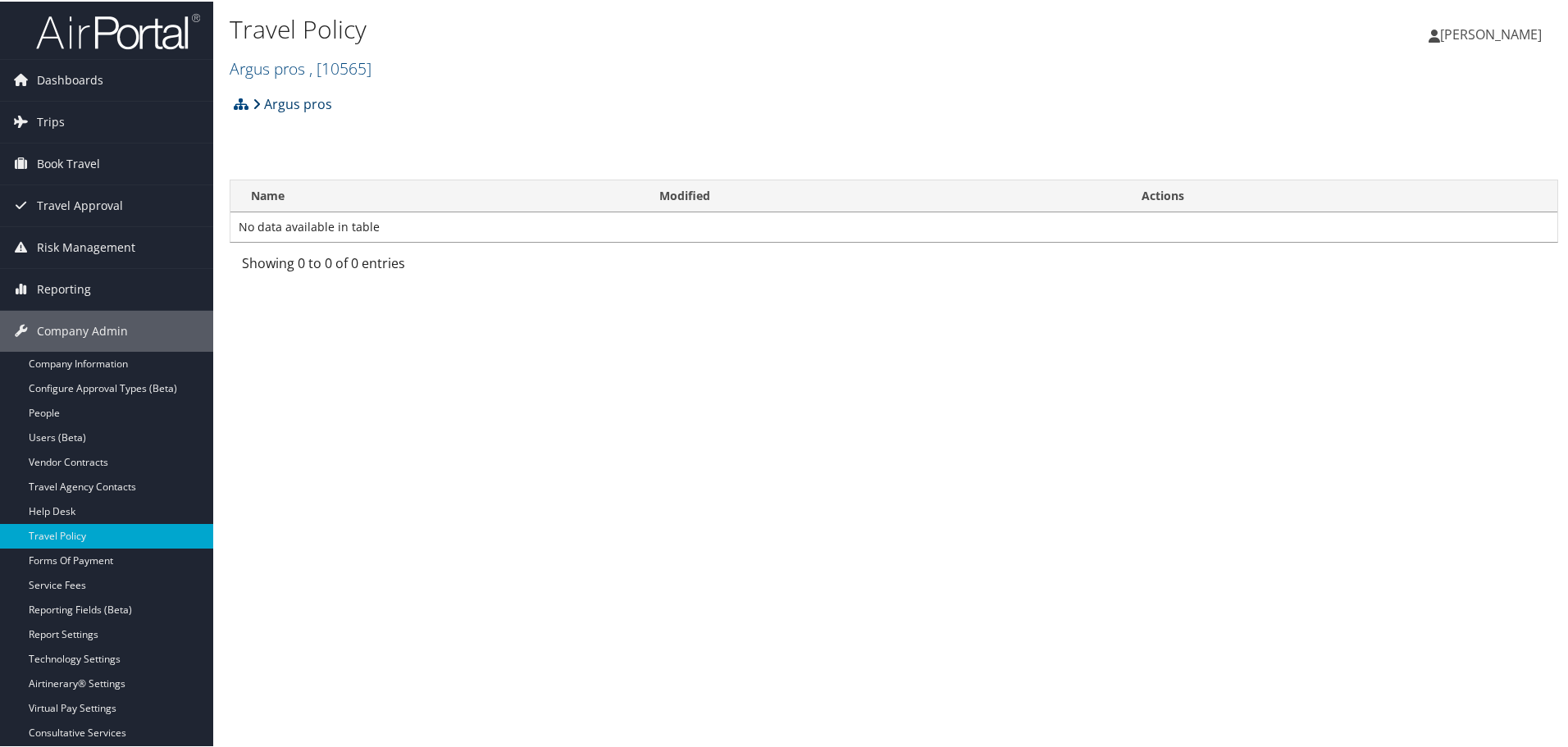
click at [282, 102] on link "Argus pros" at bounding box center [292, 103] width 80 height 33
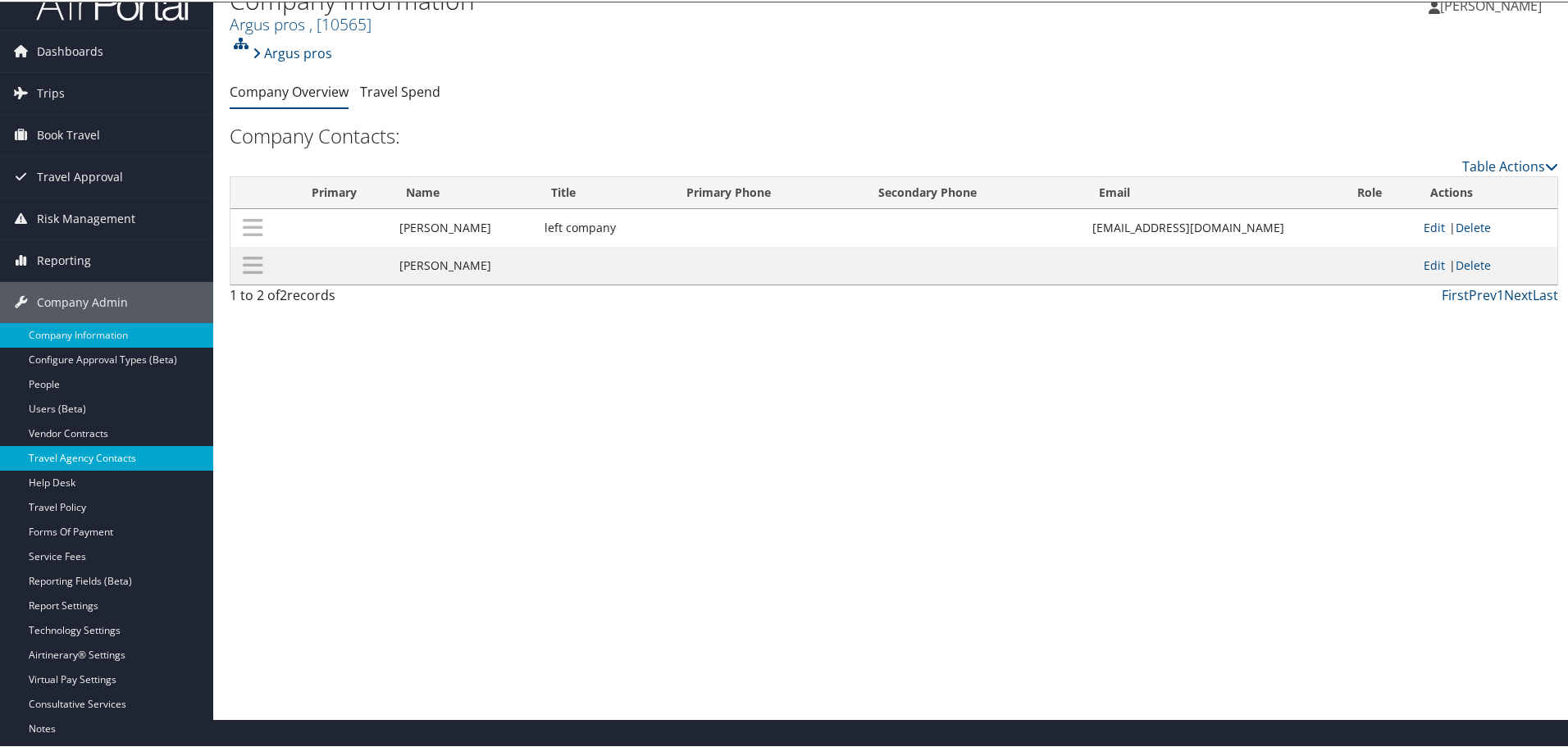
scroll to position [128, 0]
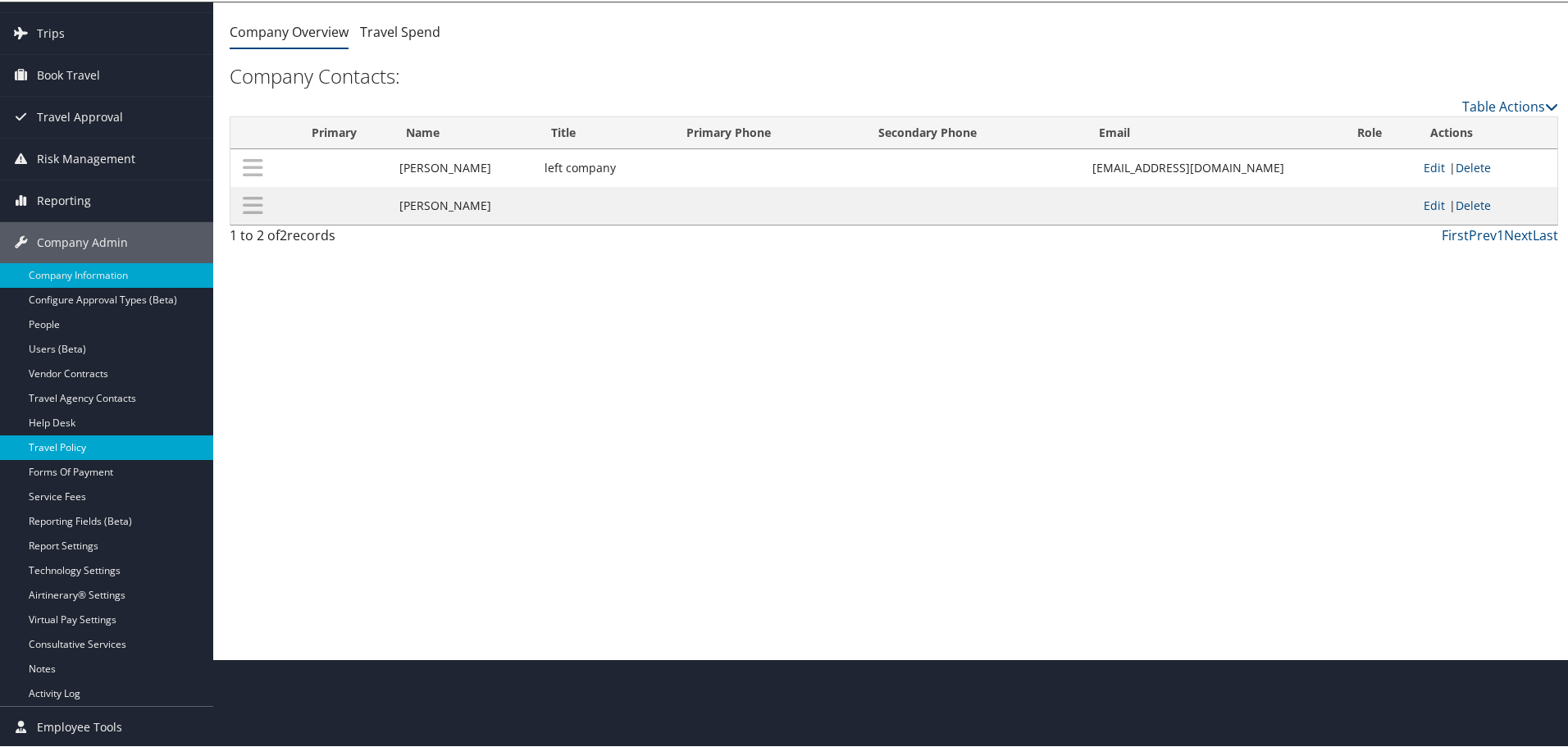
click at [60, 447] on link "Travel Policy" at bounding box center [106, 445] width 213 height 24
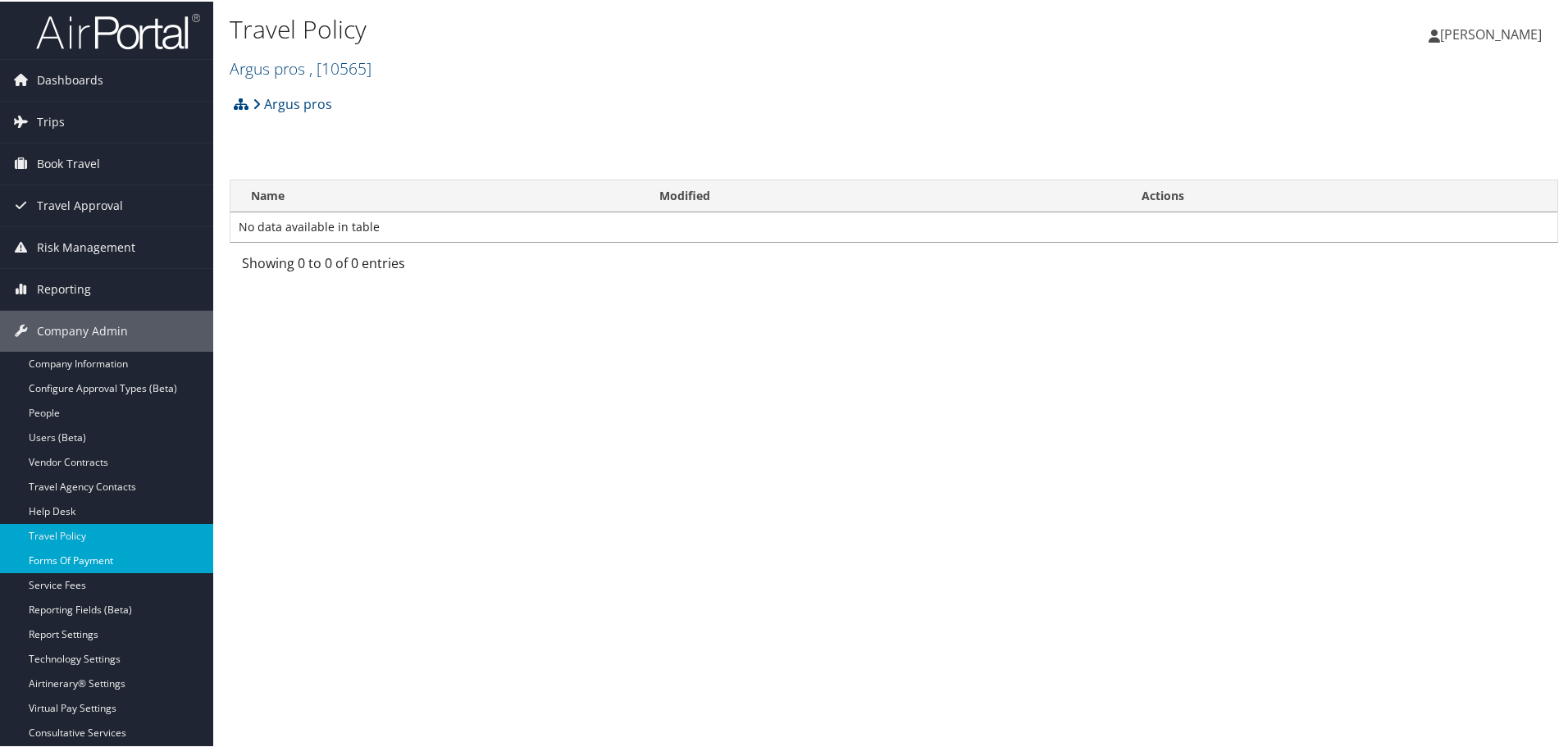
click at [106, 560] on link "Forms Of Payment" at bounding box center [106, 559] width 213 height 24
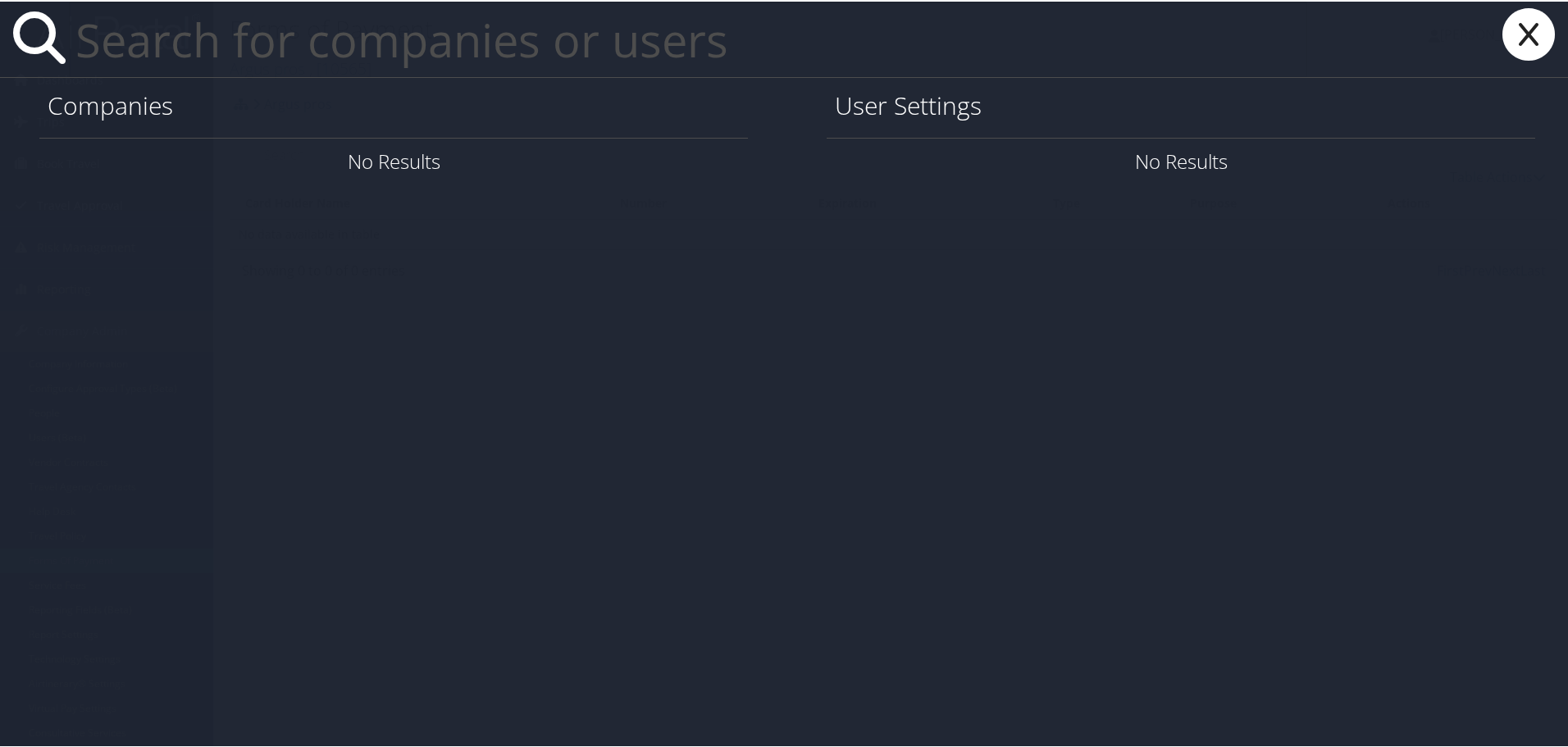
click at [315, 26] on input "text" at bounding box center [688, 38] width 1238 height 76
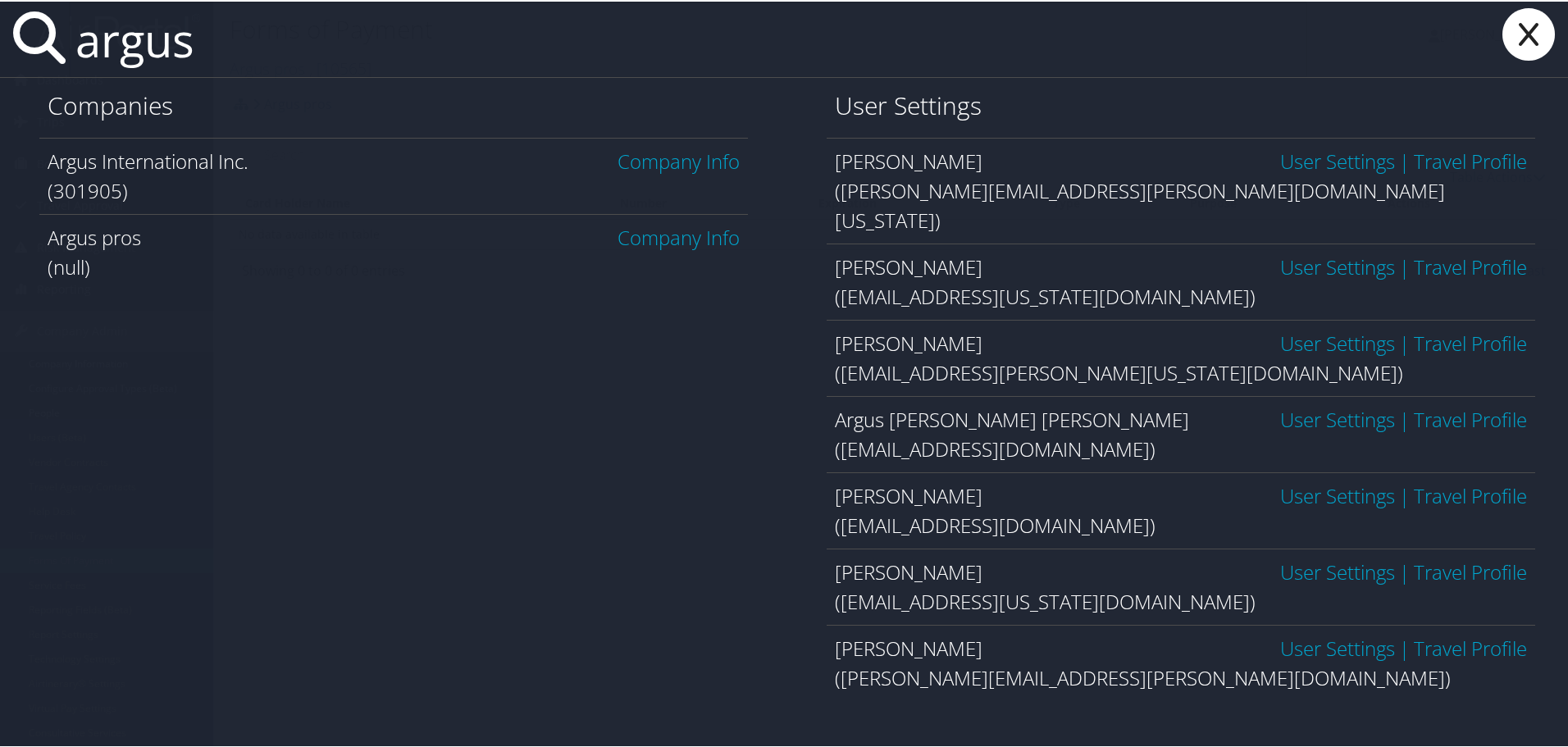
type input "argus"
click at [680, 234] on link "Company Info" at bounding box center [678, 236] width 122 height 27
click at [665, 165] on link "Company Info" at bounding box center [678, 159] width 122 height 27
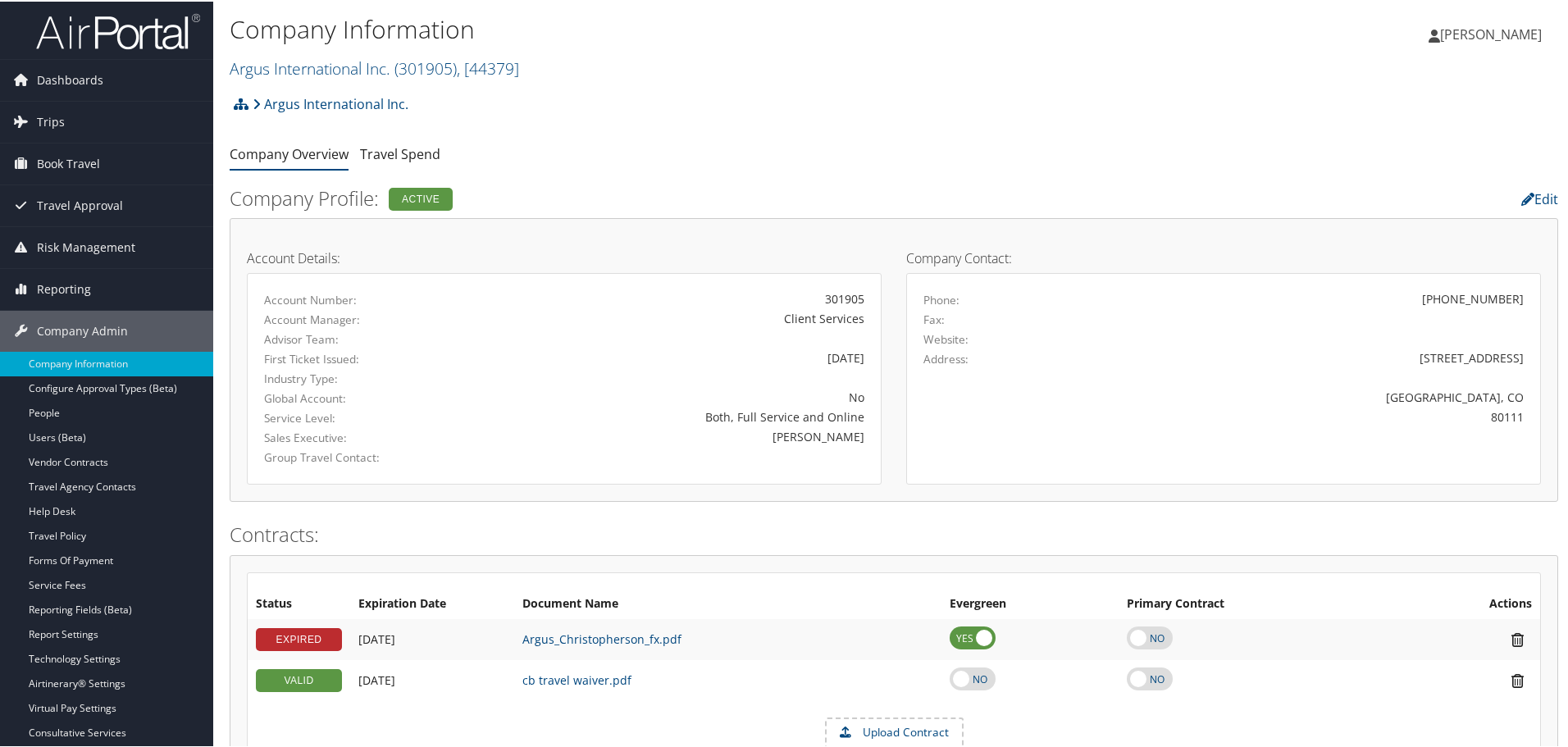
click at [678, 678] on td "cb travel waiver.pdf" at bounding box center [728, 679] width 427 height 41
